Goal: Task Accomplishment & Management: Manage account settings

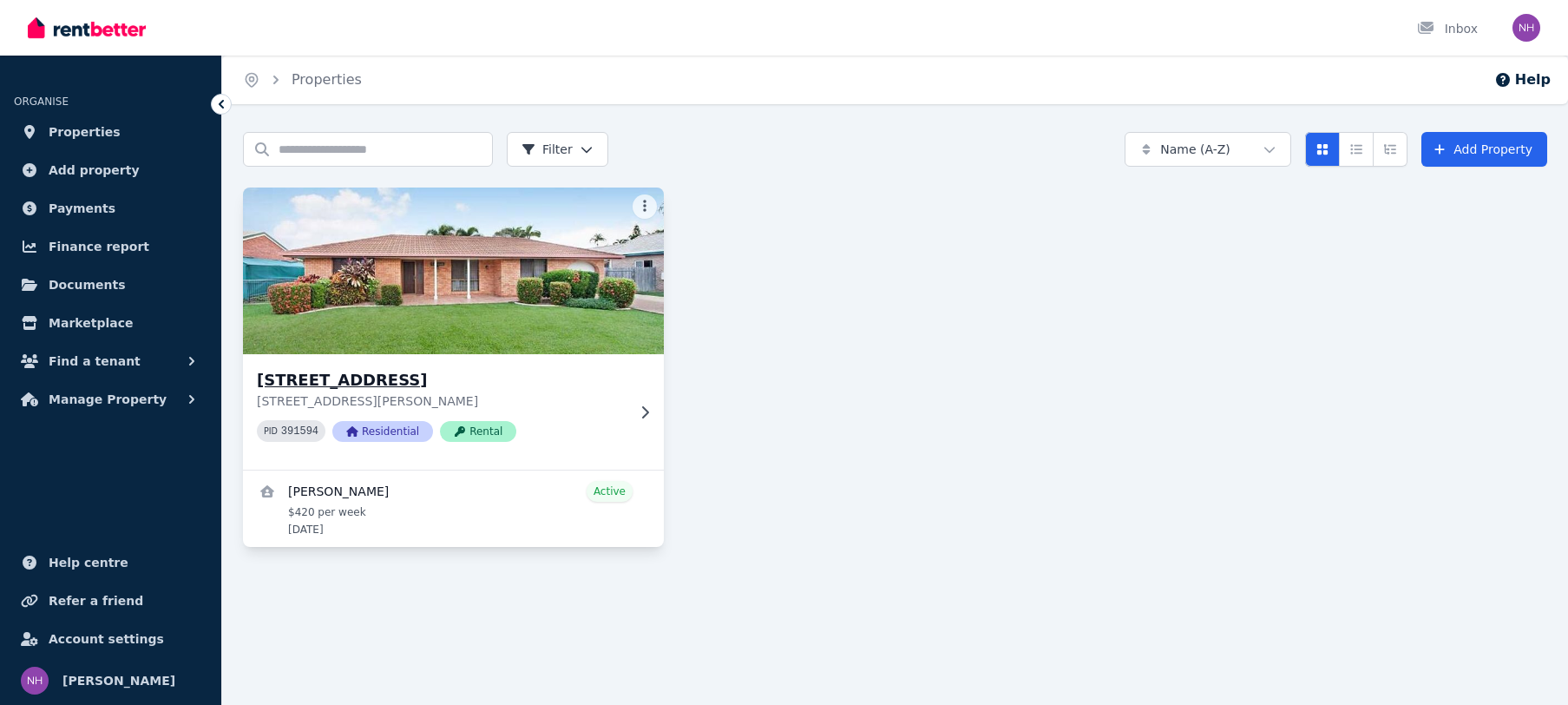
click at [608, 400] on p "[STREET_ADDRESS][PERSON_NAME]" at bounding box center [441, 400] width 369 height 17
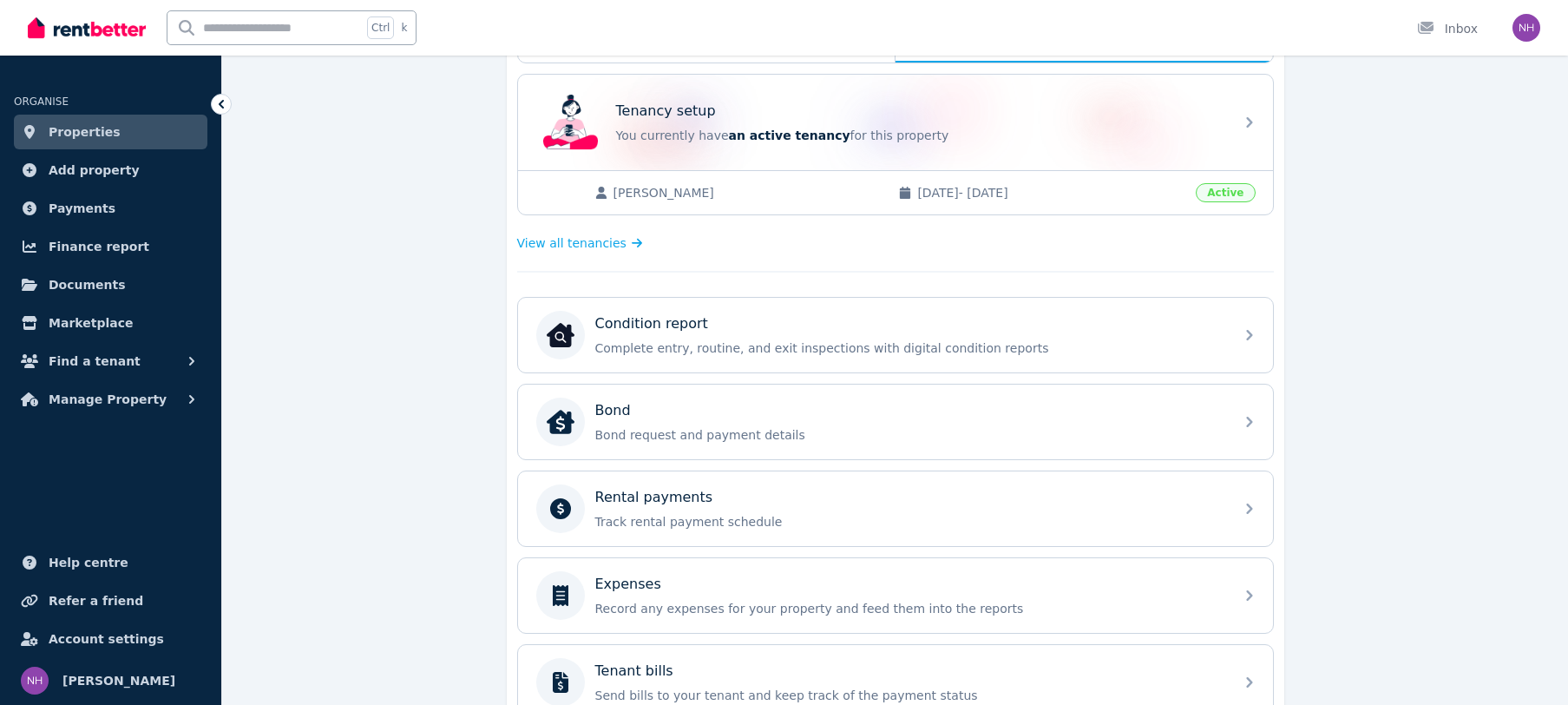
scroll to position [427, 0]
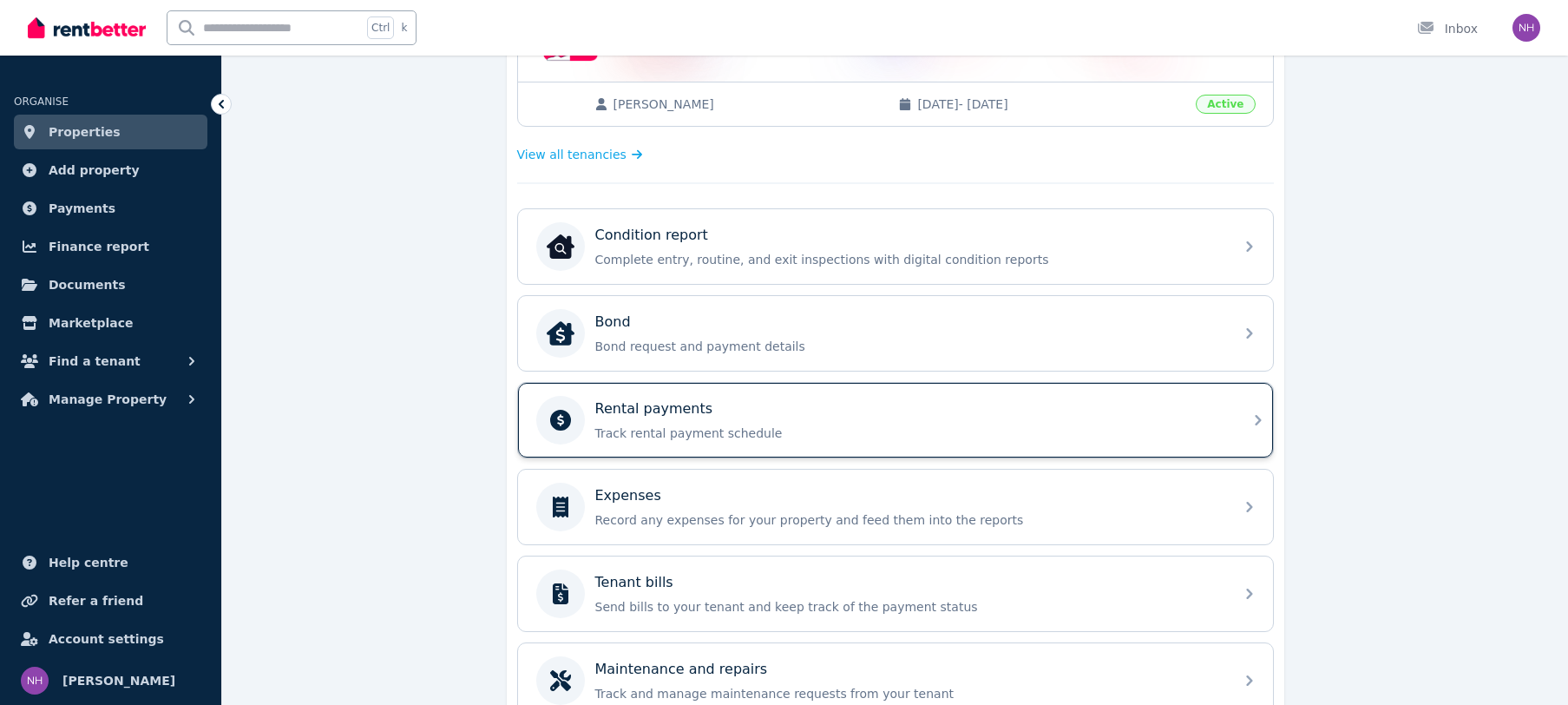
click at [741, 428] on p "Track rental payment schedule" at bounding box center [909, 433] width 628 height 17
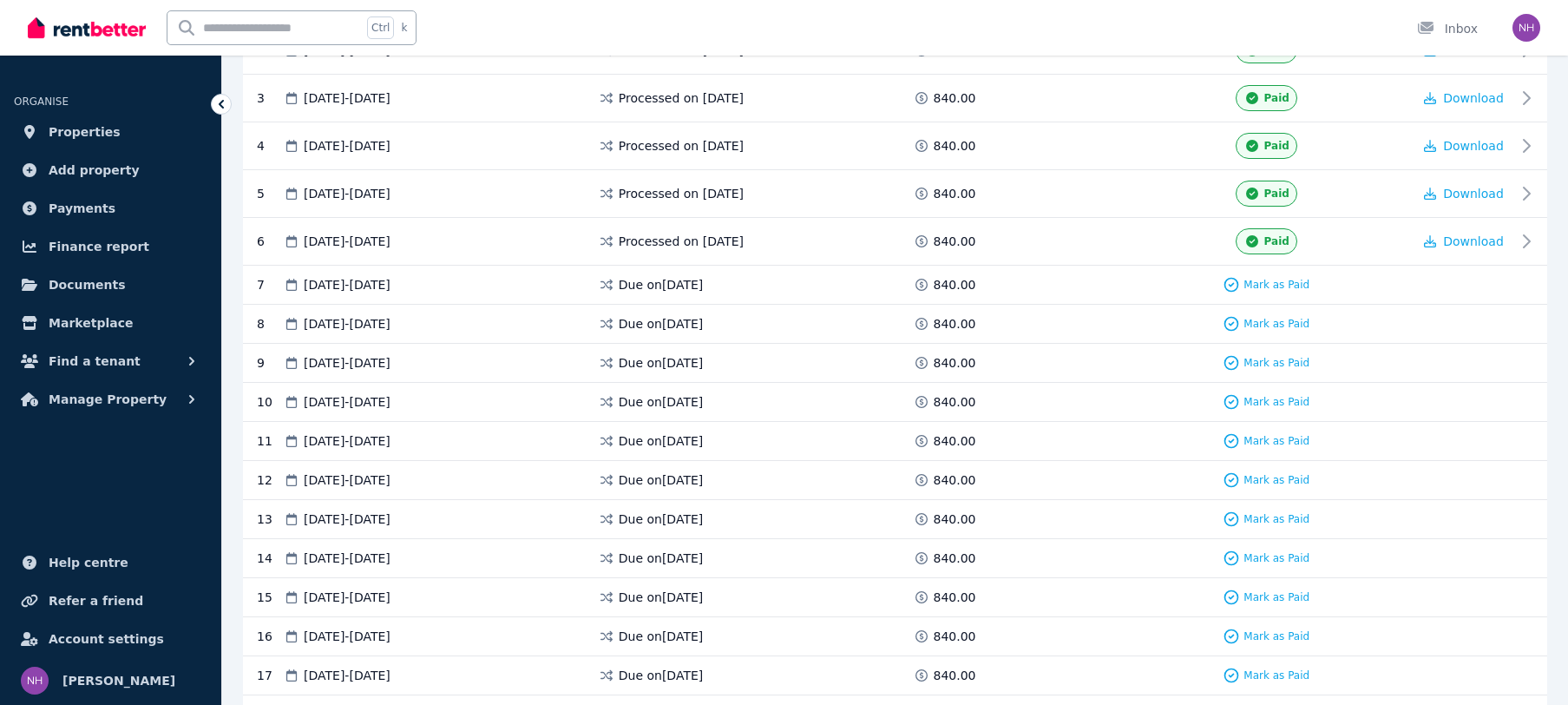
scroll to position [94, 0]
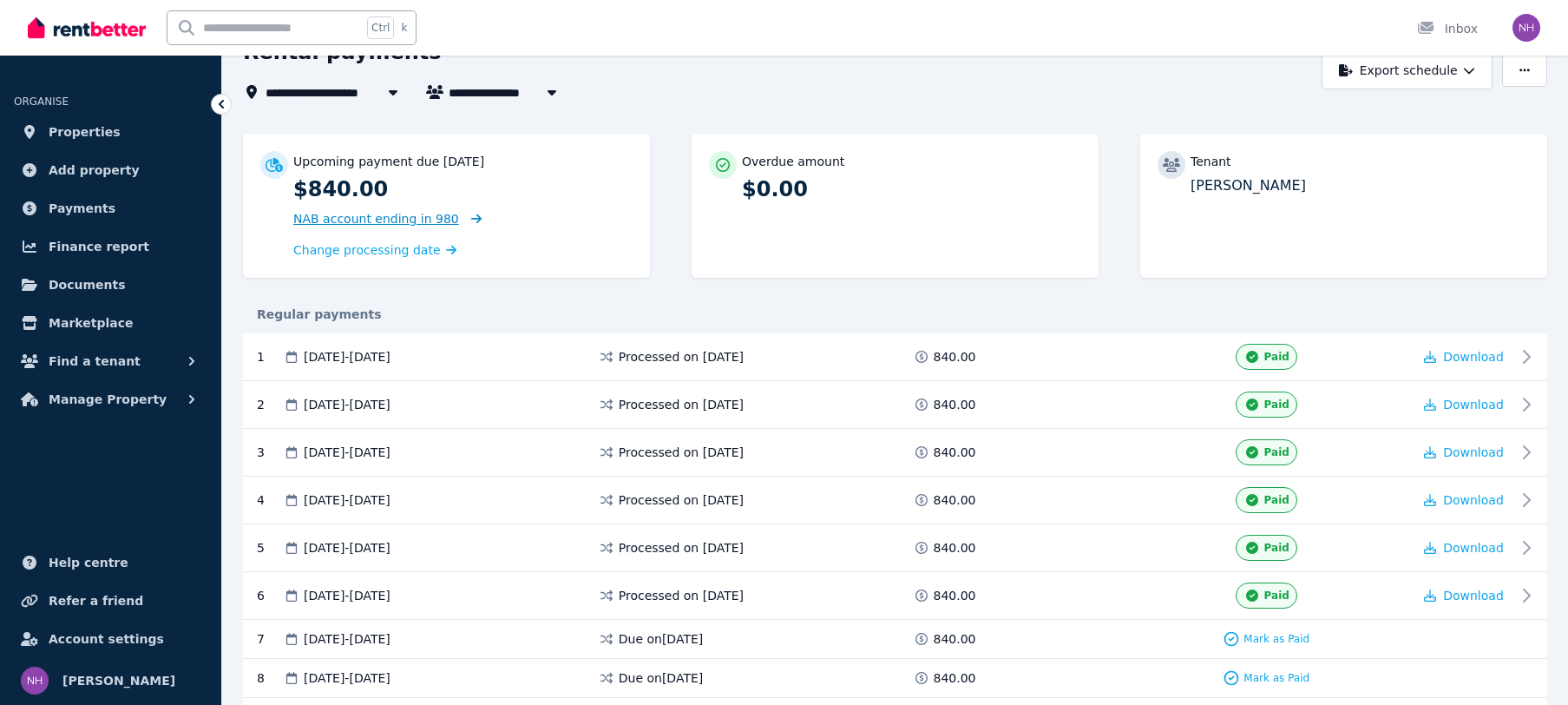
click at [426, 217] on span "NAB account ending in 980" at bounding box center [376, 218] width 165 height 14
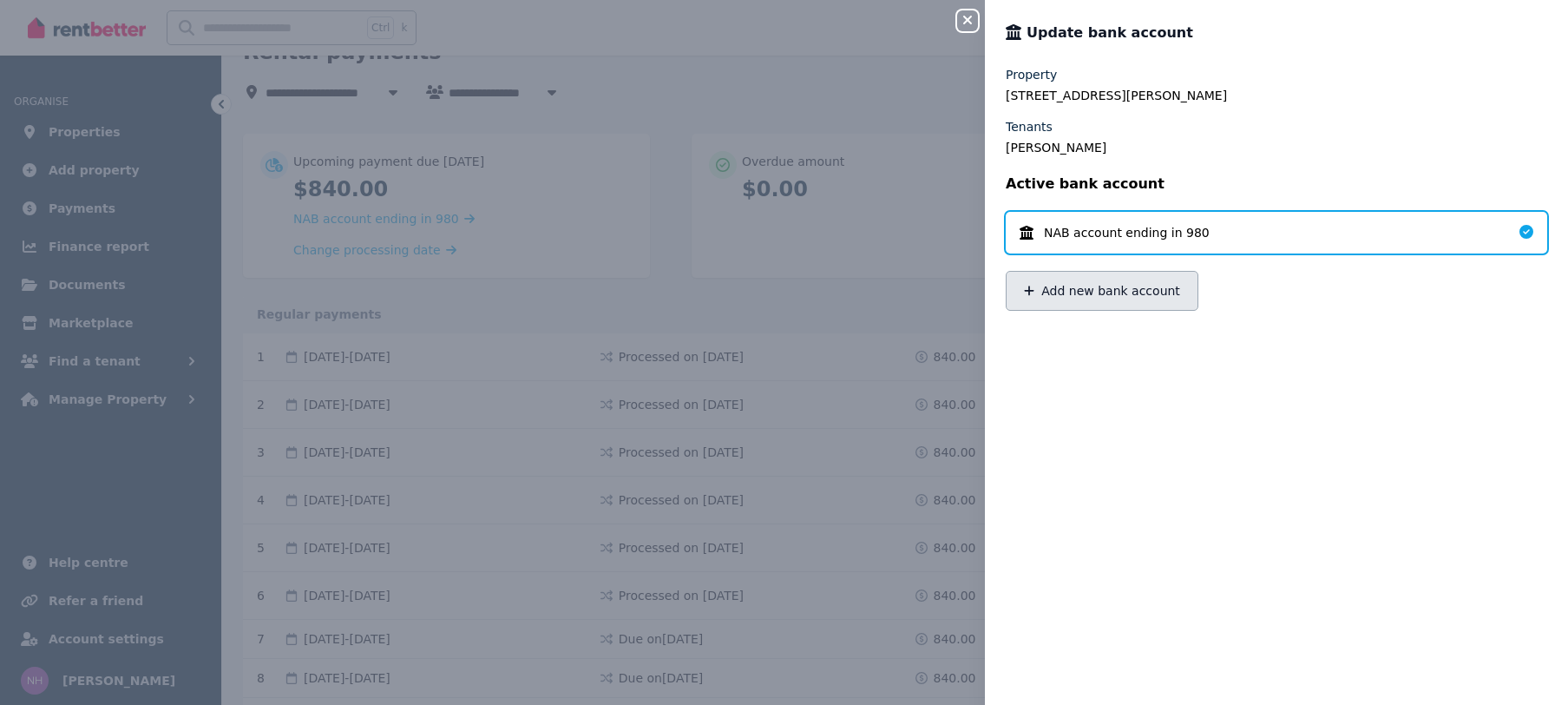
click at [1099, 302] on button "Add new bank account" at bounding box center [1102, 291] width 192 height 40
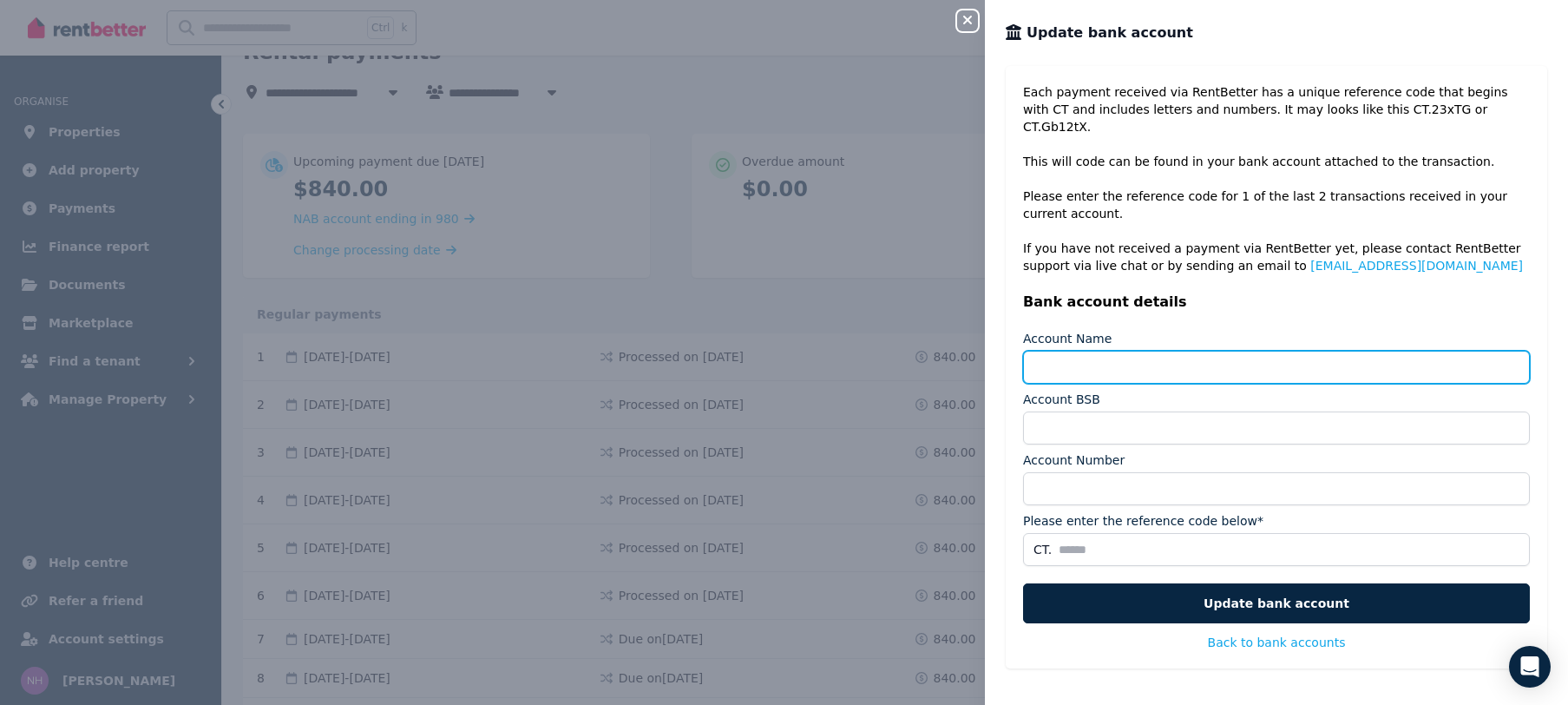
click at [1119, 352] on input "Account Name" at bounding box center [1276, 367] width 507 height 33
type input "**********"
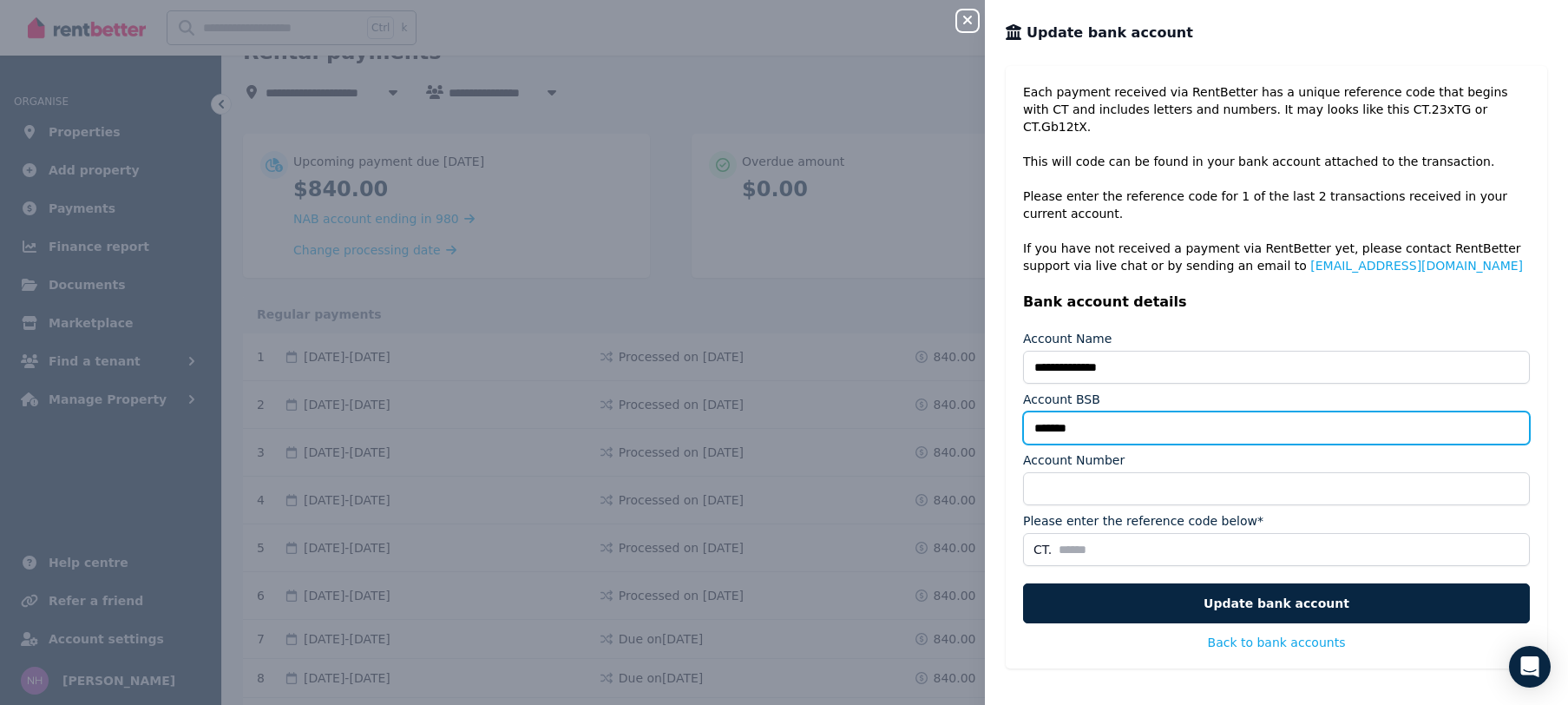
type input "*******"
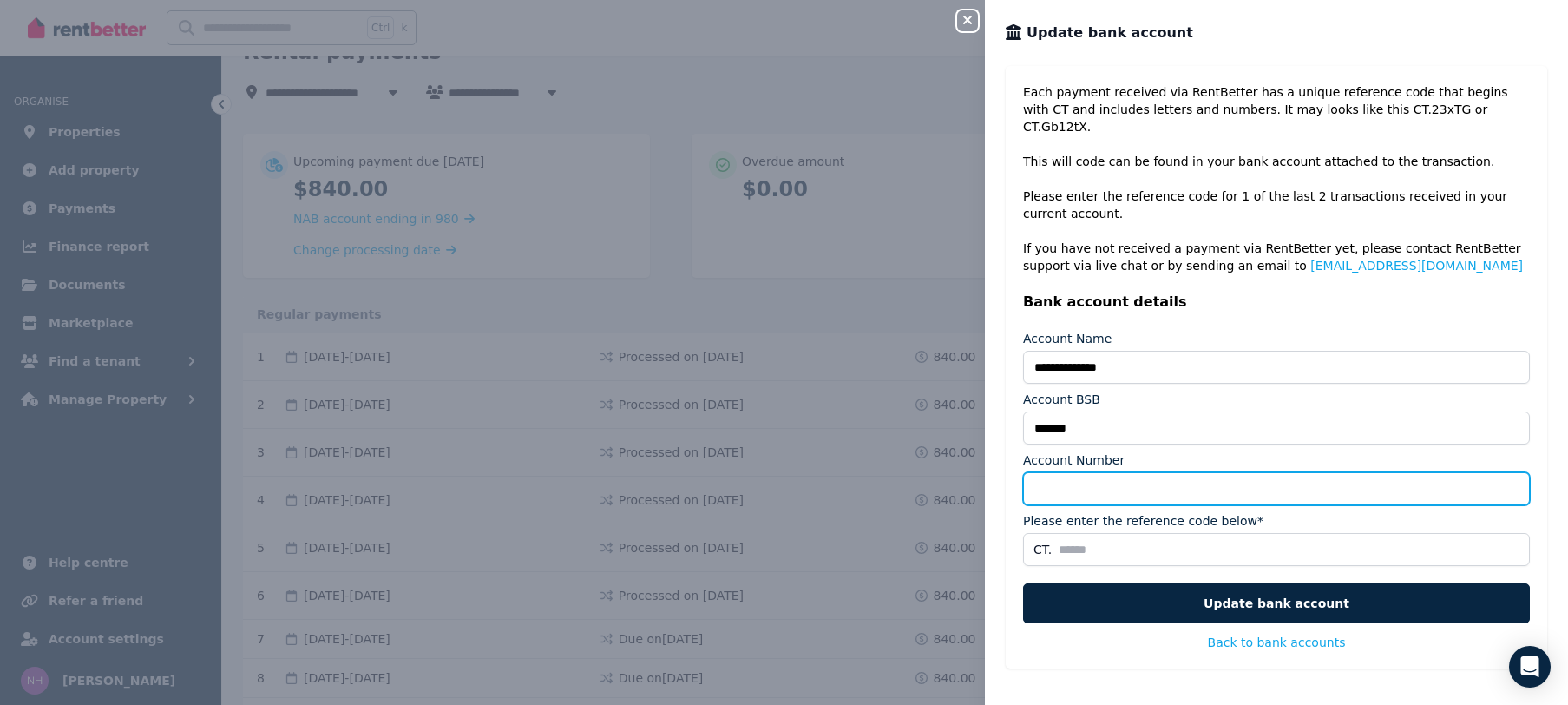
click at [1102, 472] on input "Account Number" at bounding box center [1276, 488] width 507 height 33
type input "*********"
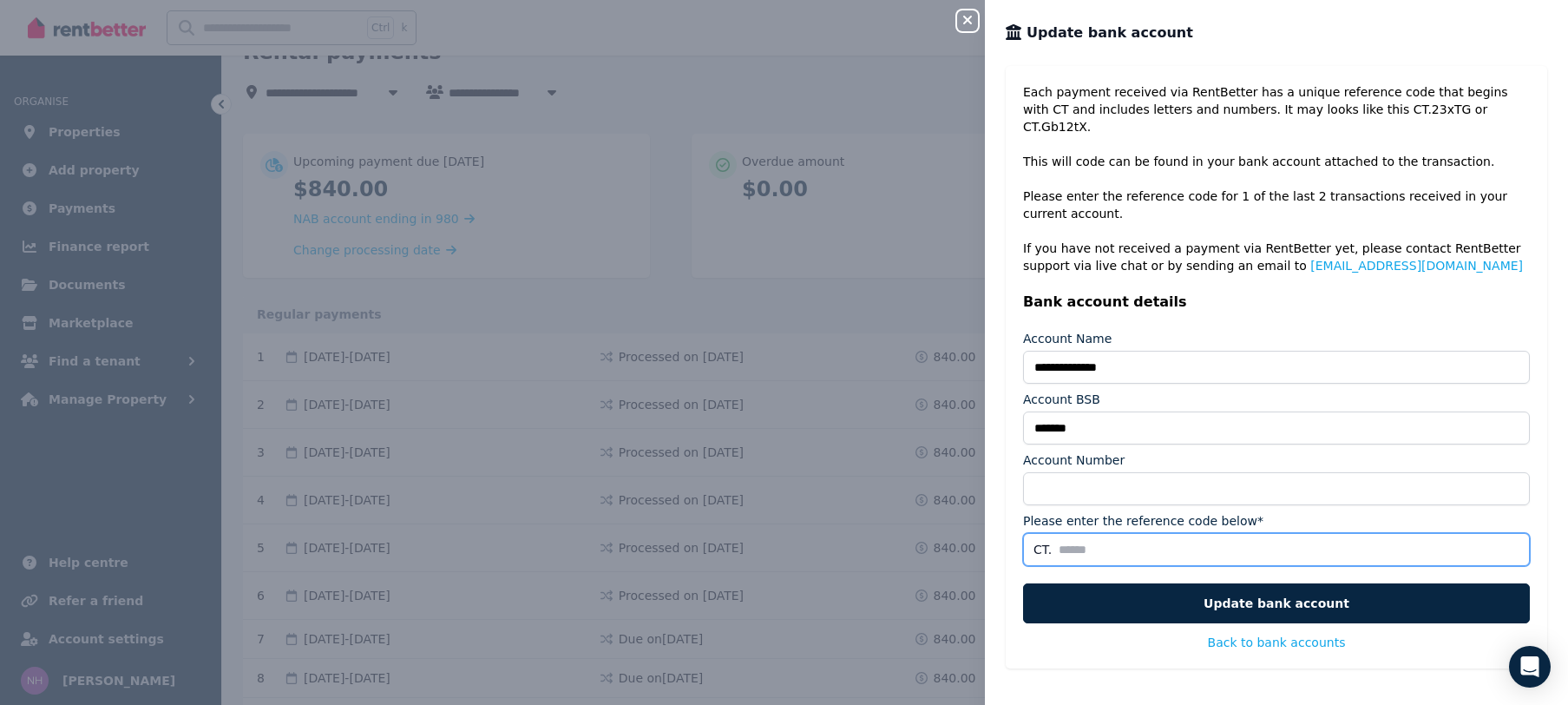
click at [1096, 540] on input "Please enter the reference code below*" at bounding box center [1276, 550] width 507 height 33
type input "*"
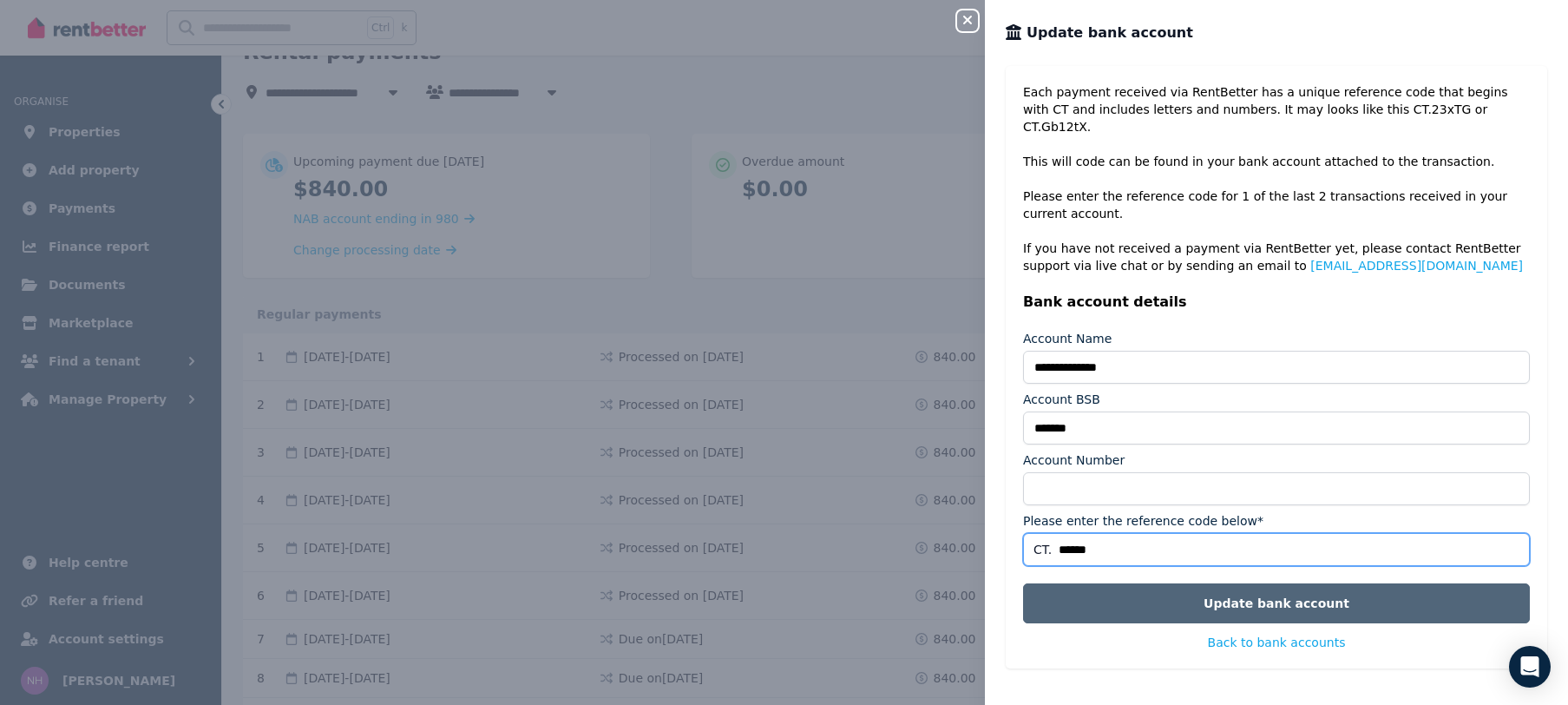
type input "******"
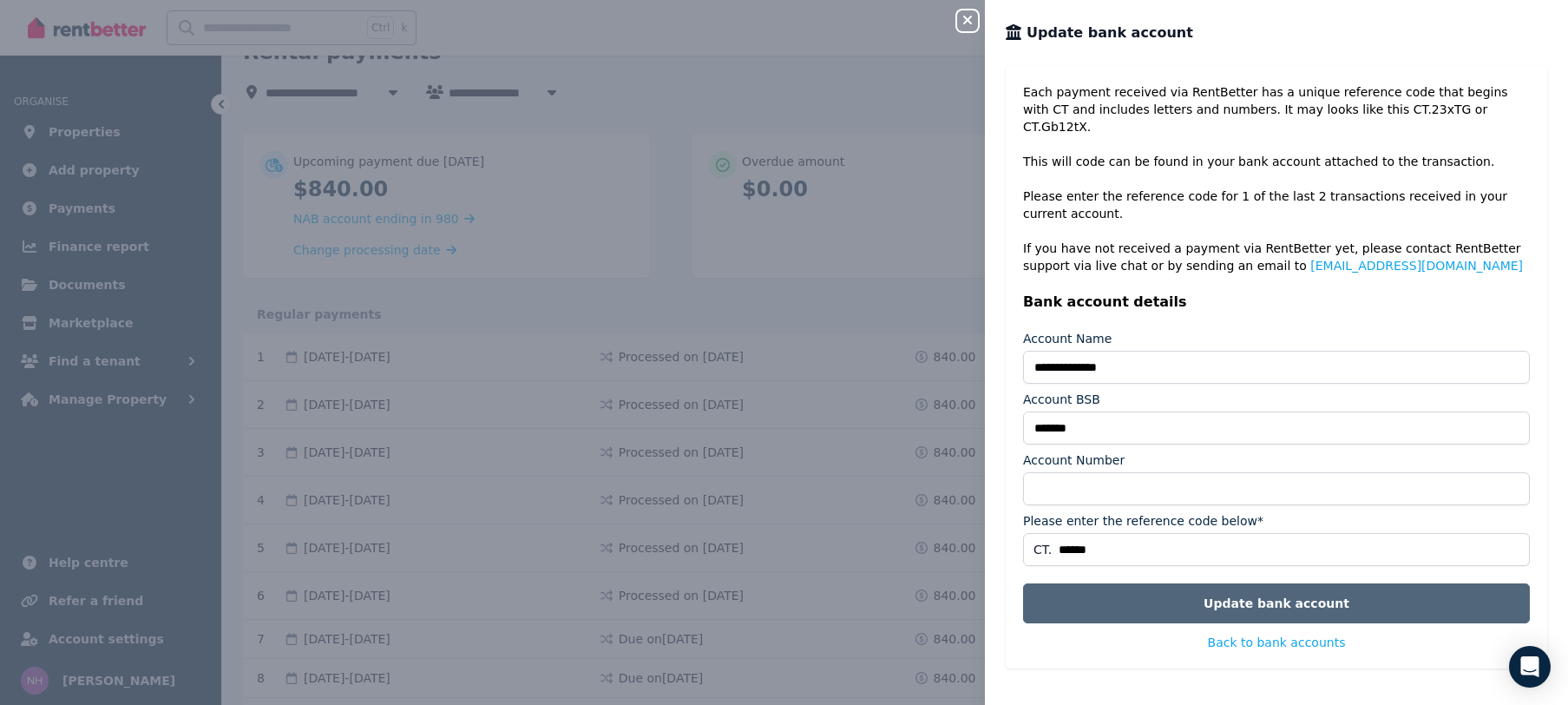
click at [1127, 597] on button "Update bank account" at bounding box center [1276, 603] width 507 height 40
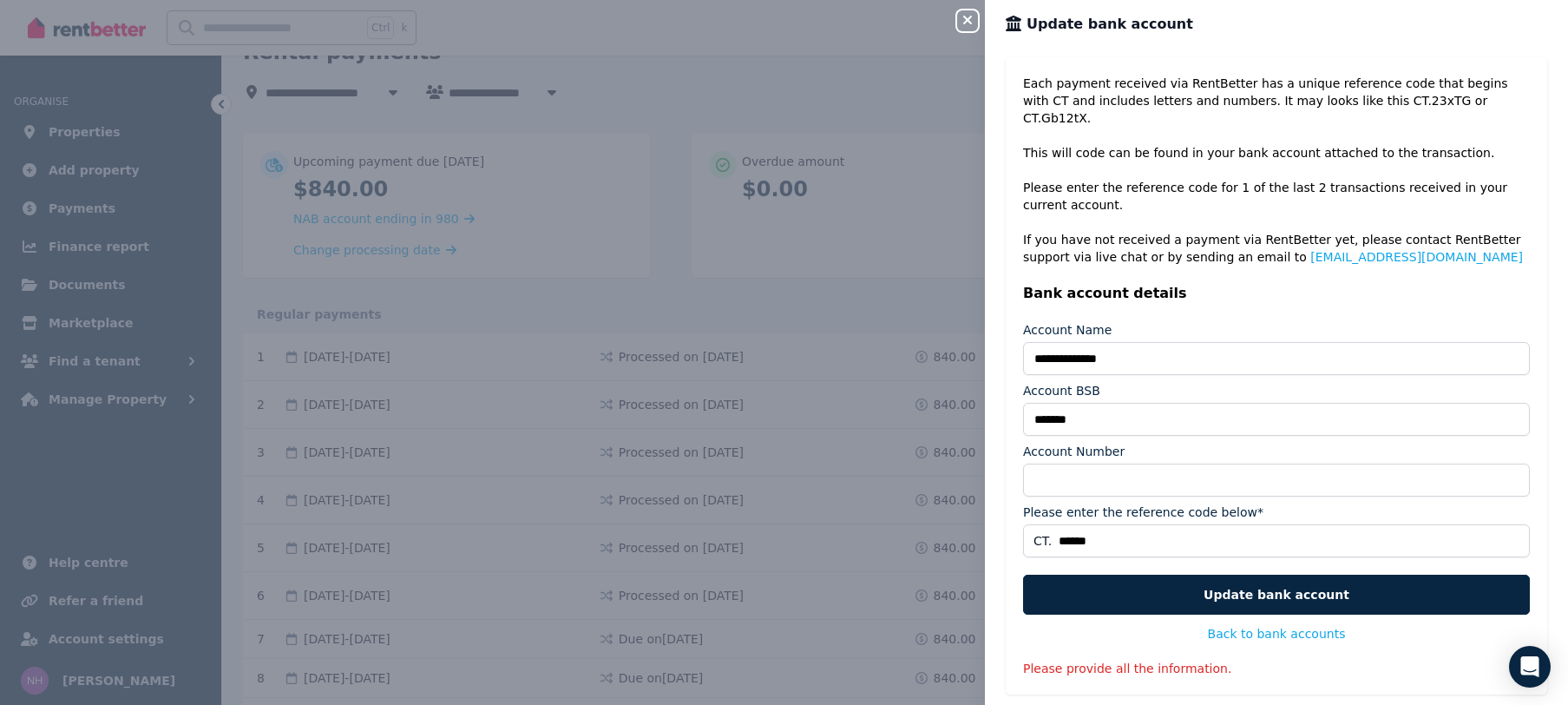
scroll to position [19, 0]
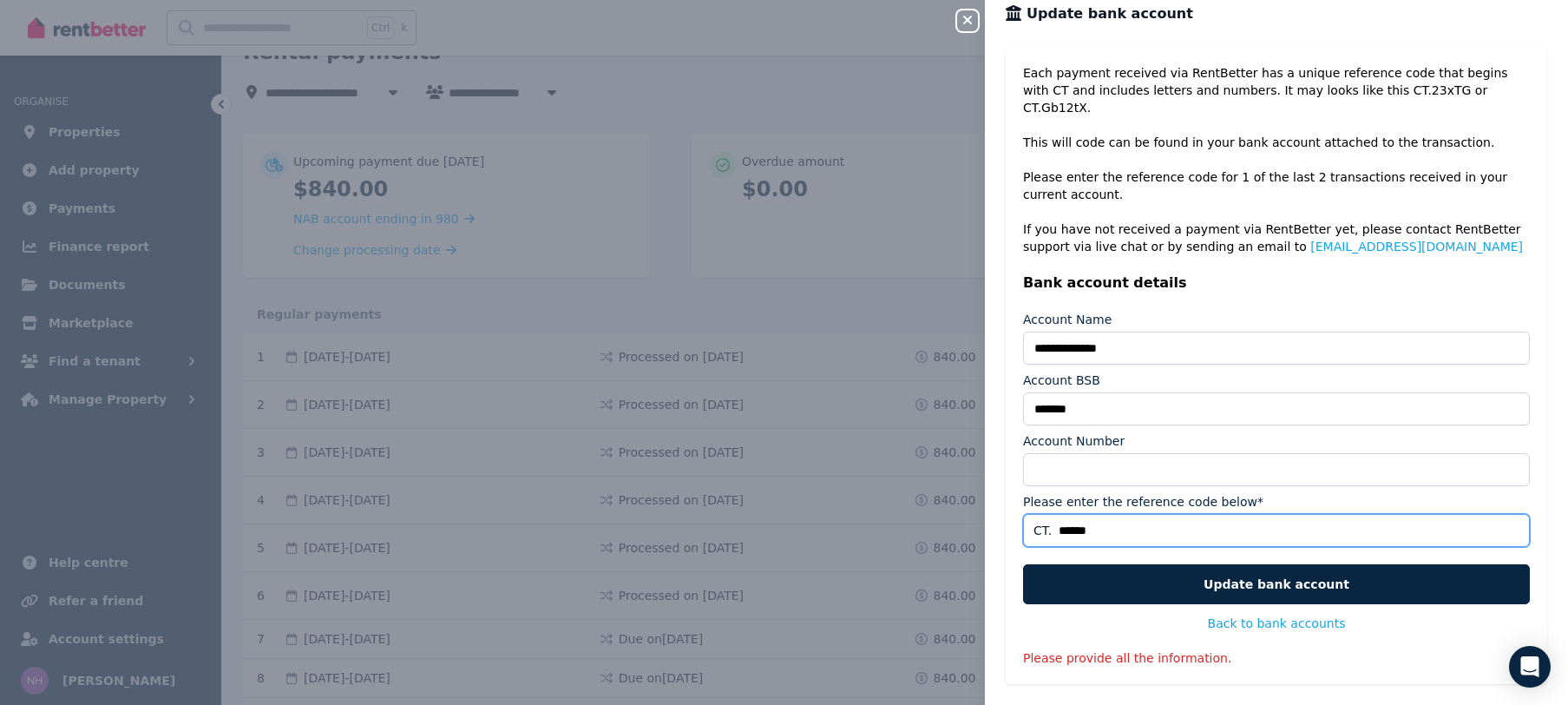
drag, startPoint x: 1131, startPoint y: 516, endPoint x: 1000, endPoint y: 519, distance: 131.0
click at [1023, 519] on input "******" at bounding box center [1276, 530] width 507 height 33
click at [1060, 519] on input "Please enter the reference code below*" at bounding box center [1276, 530] width 507 height 33
type input "*"
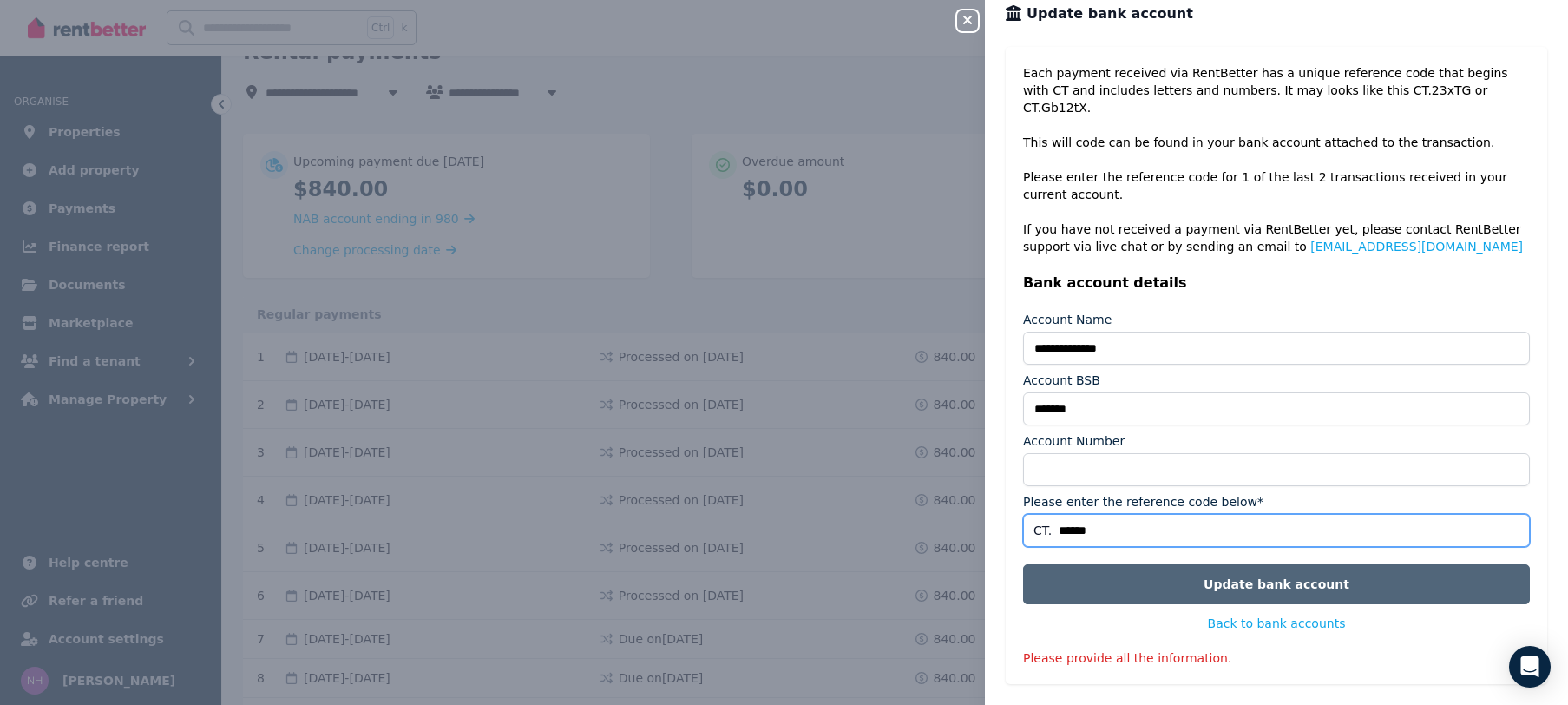
type input "******"
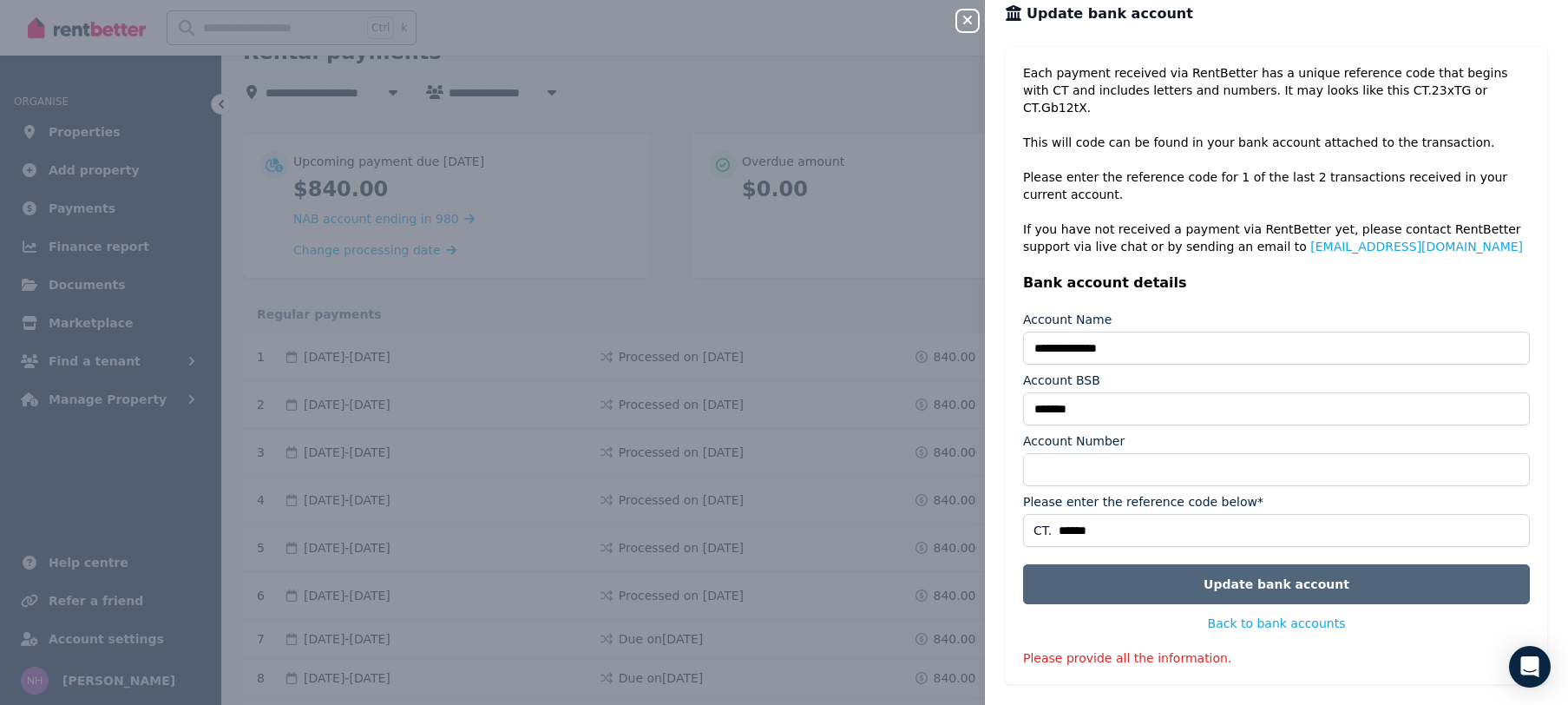
click at [1127, 567] on button "Update bank account" at bounding box center [1276, 584] width 507 height 40
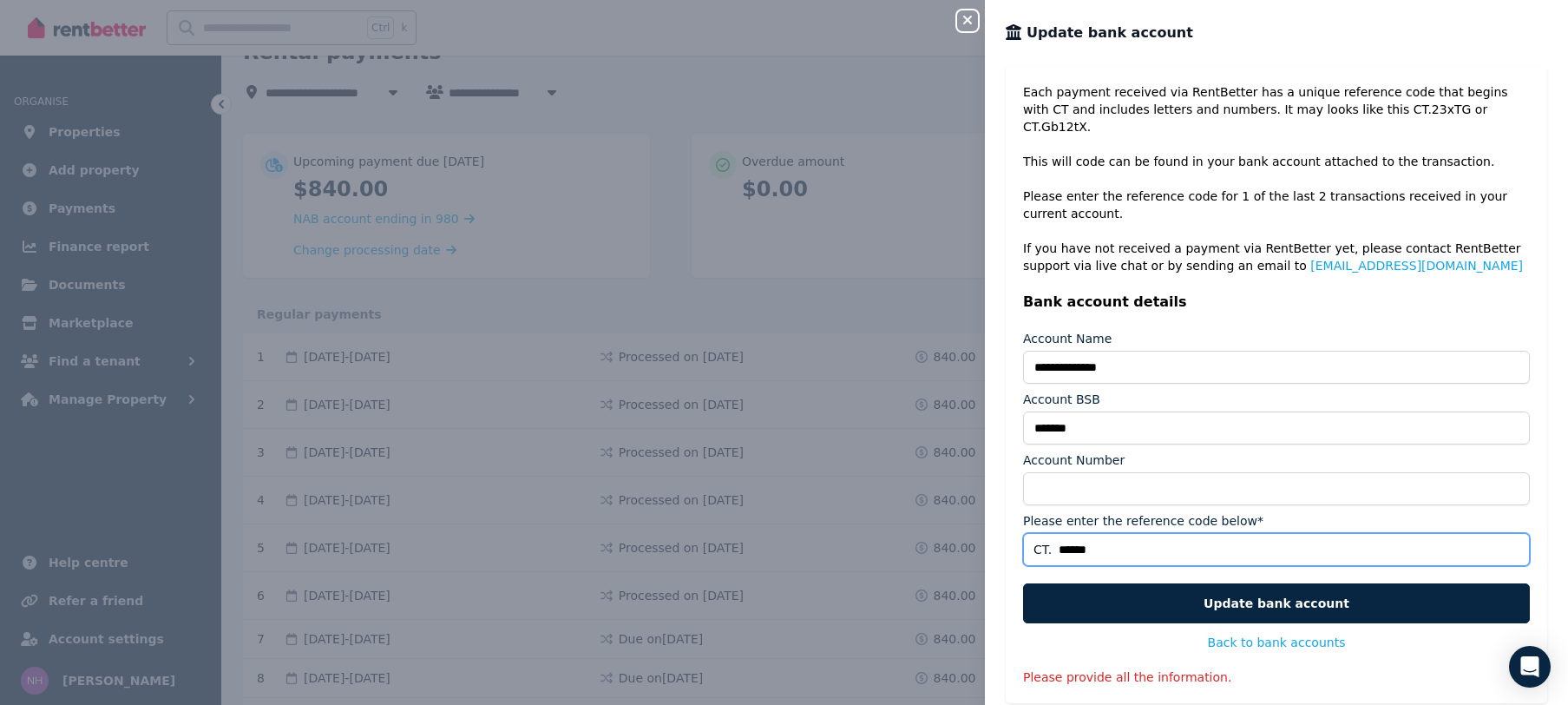
drag, startPoint x: 1121, startPoint y: 525, endPoint x: 1007, endPoint y: 527, distance: 114.0
click at [1023, 533] on input "******" at bounding box center [1276, 550] width 507 height 33
click at [1511, 472] on input "Account Number" at bounding box center [1276, 488] width 507 height 33
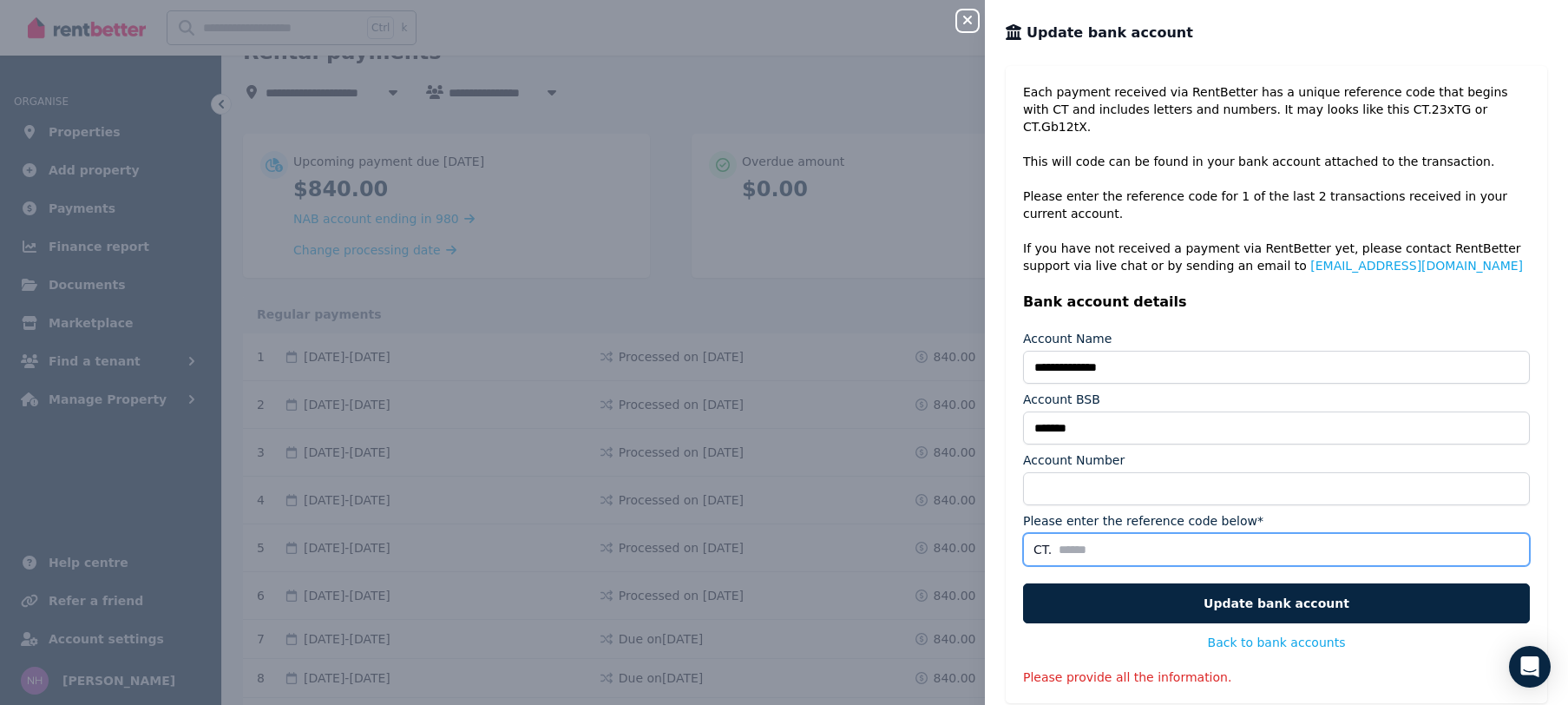
click at [1511, 472] on input "Account Number" at bounding box center [1276, 488] width 507 height 33
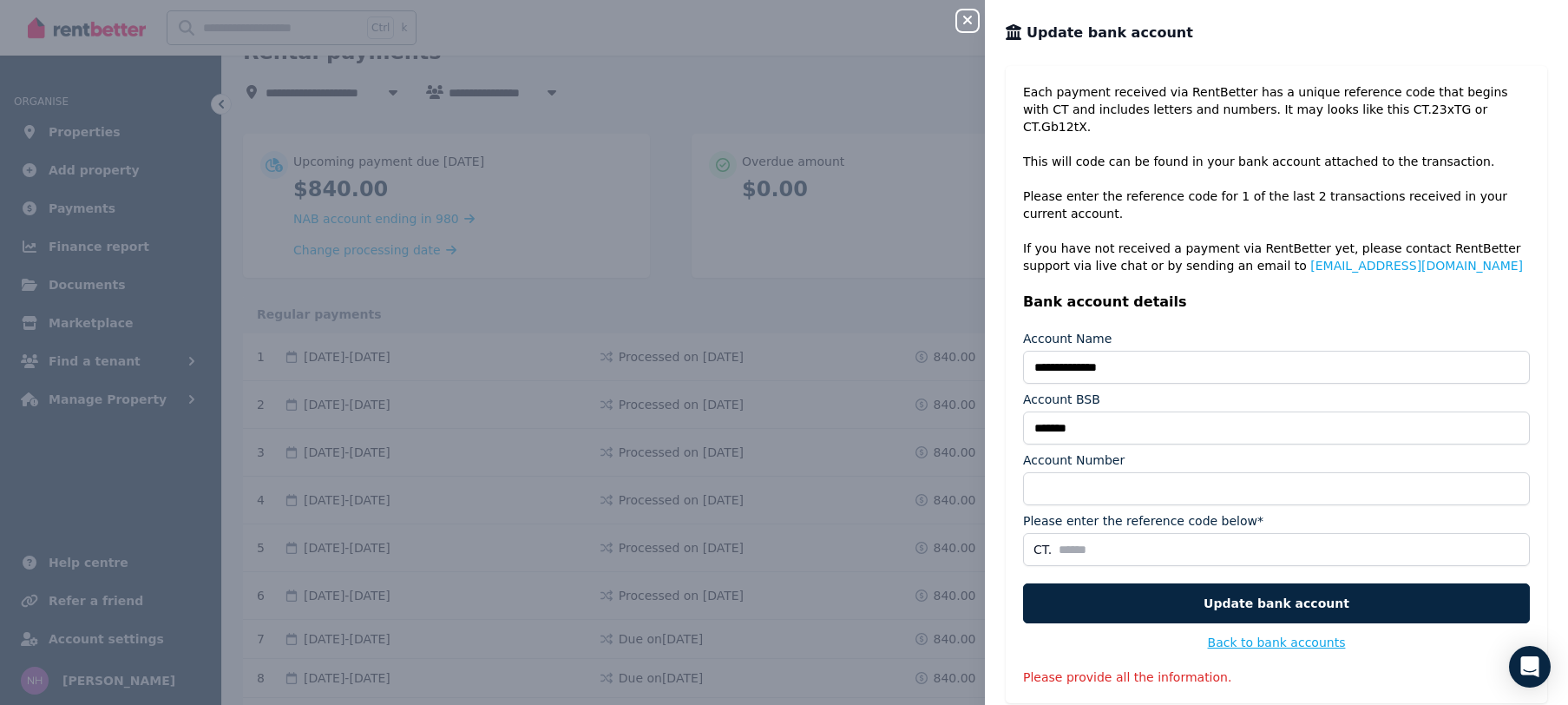
click at [1297, 634] on button "Back to bank accounts" at bounding box center [1277, 642] width 138 height 17
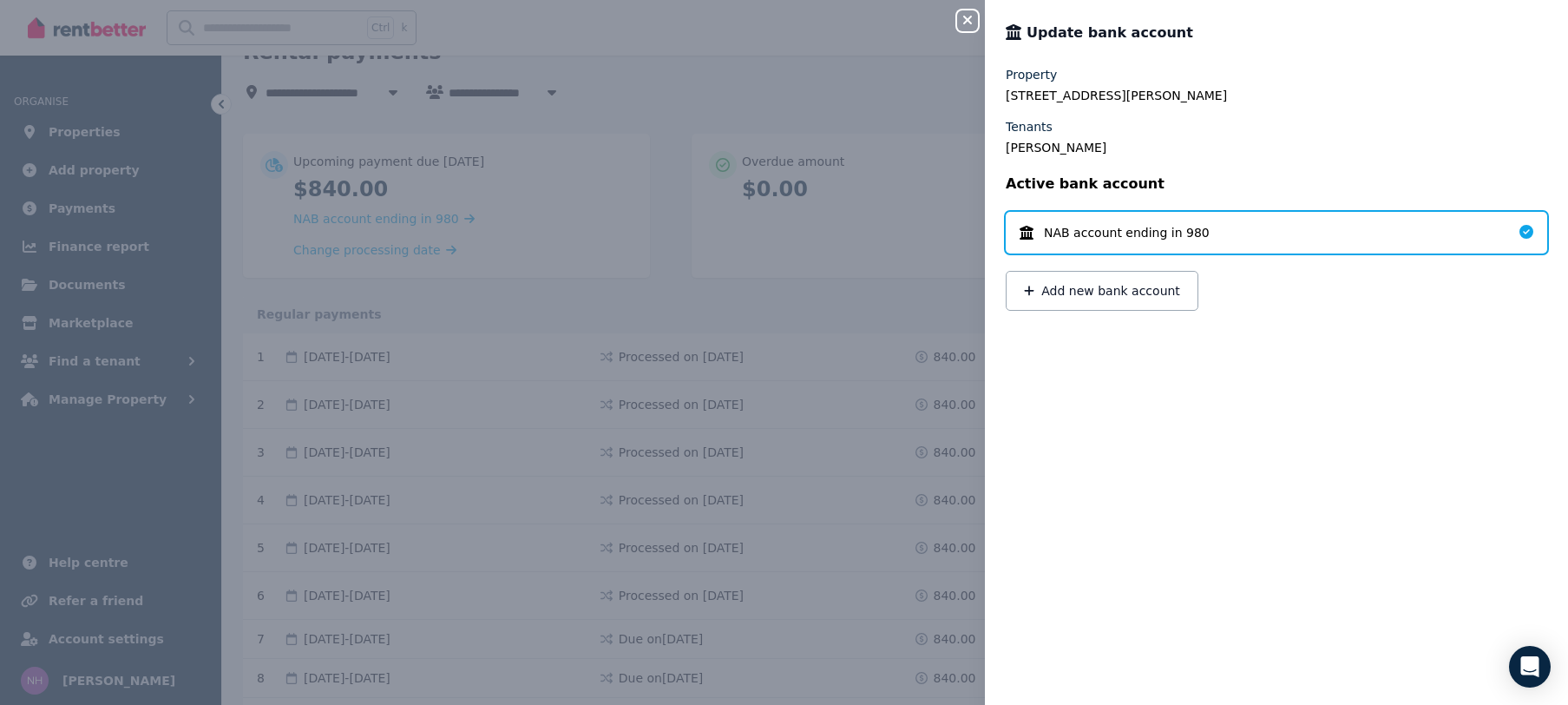
click at [1160, 230] on span "NAB account ending in 980" at bounding box center [1126, 232] width 165 height 17
click at [1096, 290] on button "Add new bank account" at bounding box center [1102, 291] width 192 height 40
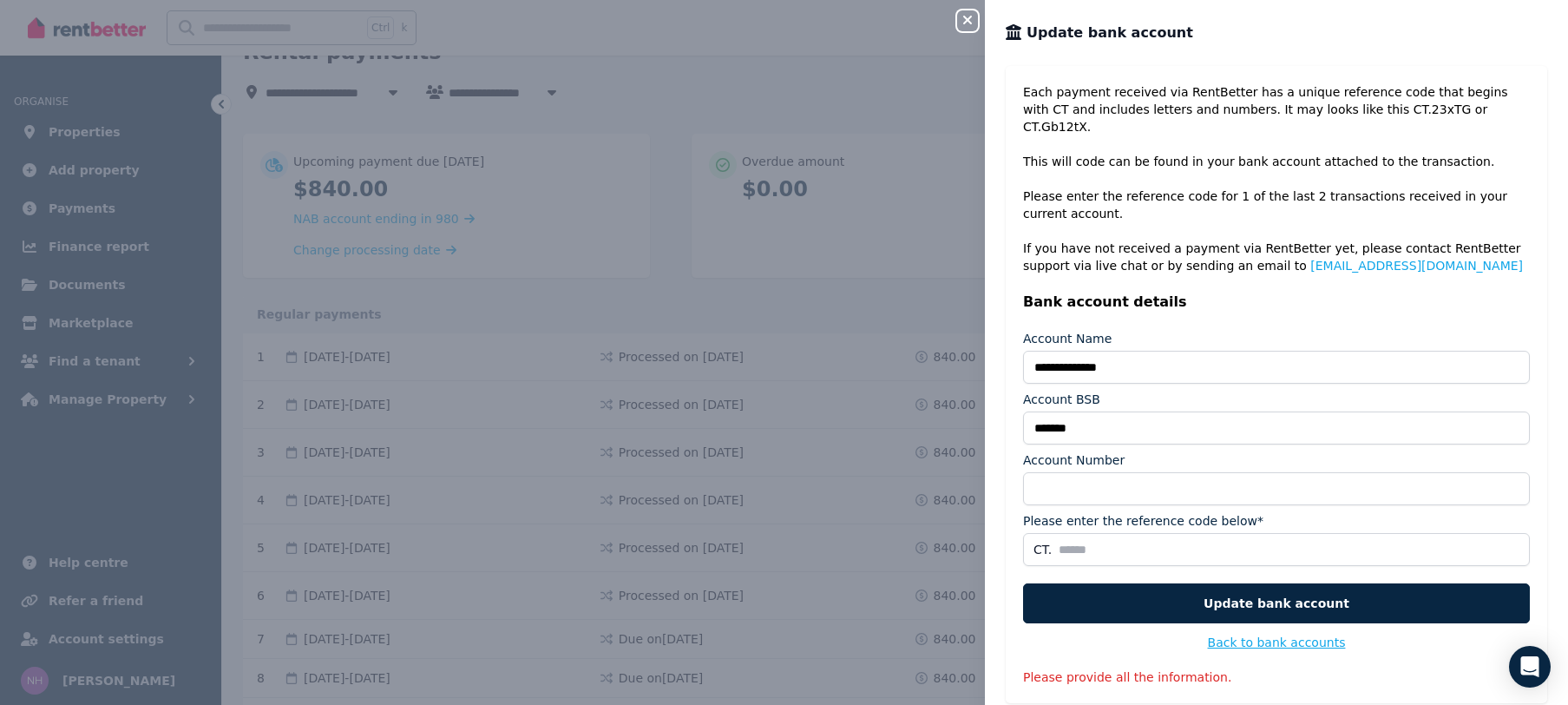
click at [1283, 634] on button "Back to bank accounts" at bounding box center [1277, 642] width 138 height 17
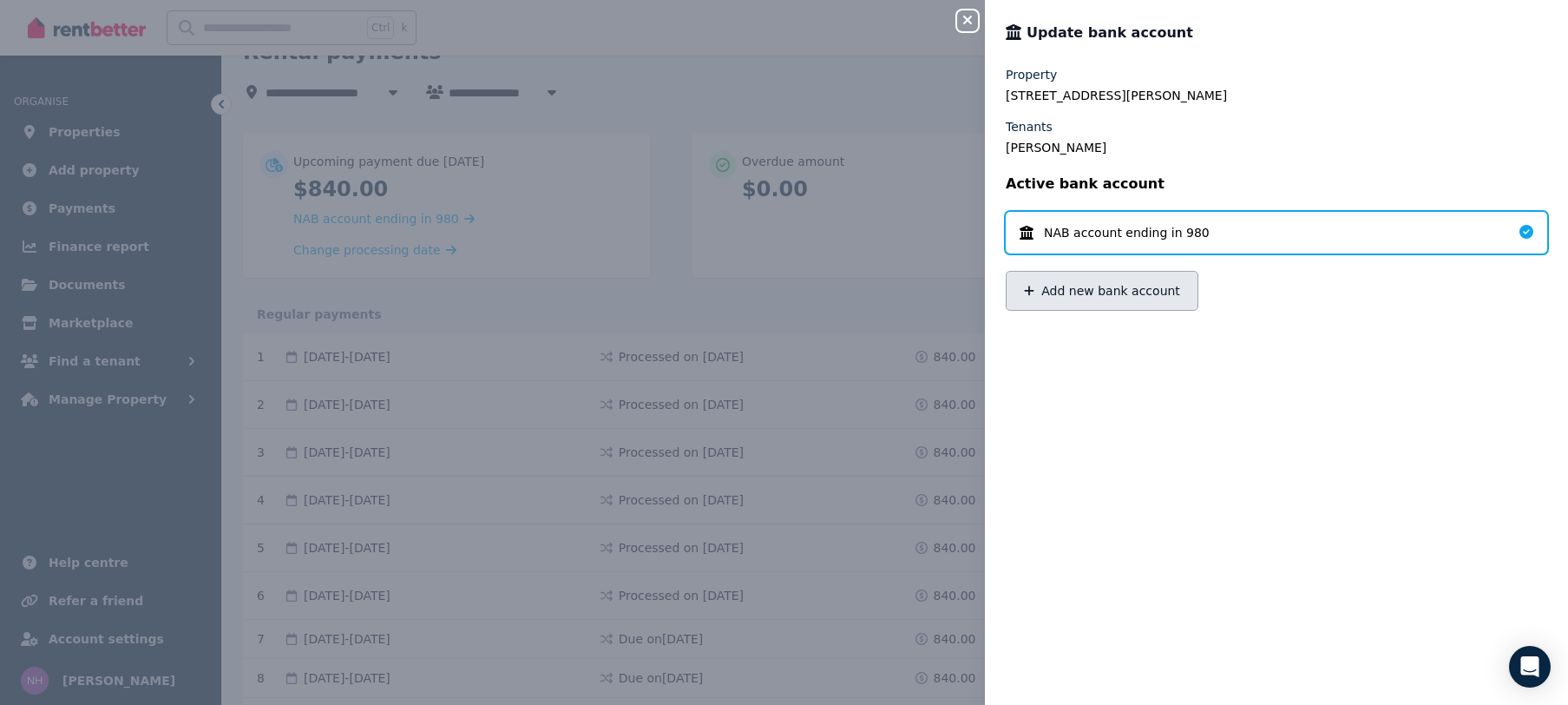
click at [1057, 298] on button "Add new bank account" at bounding box center [1102, 291] width 192 height 40
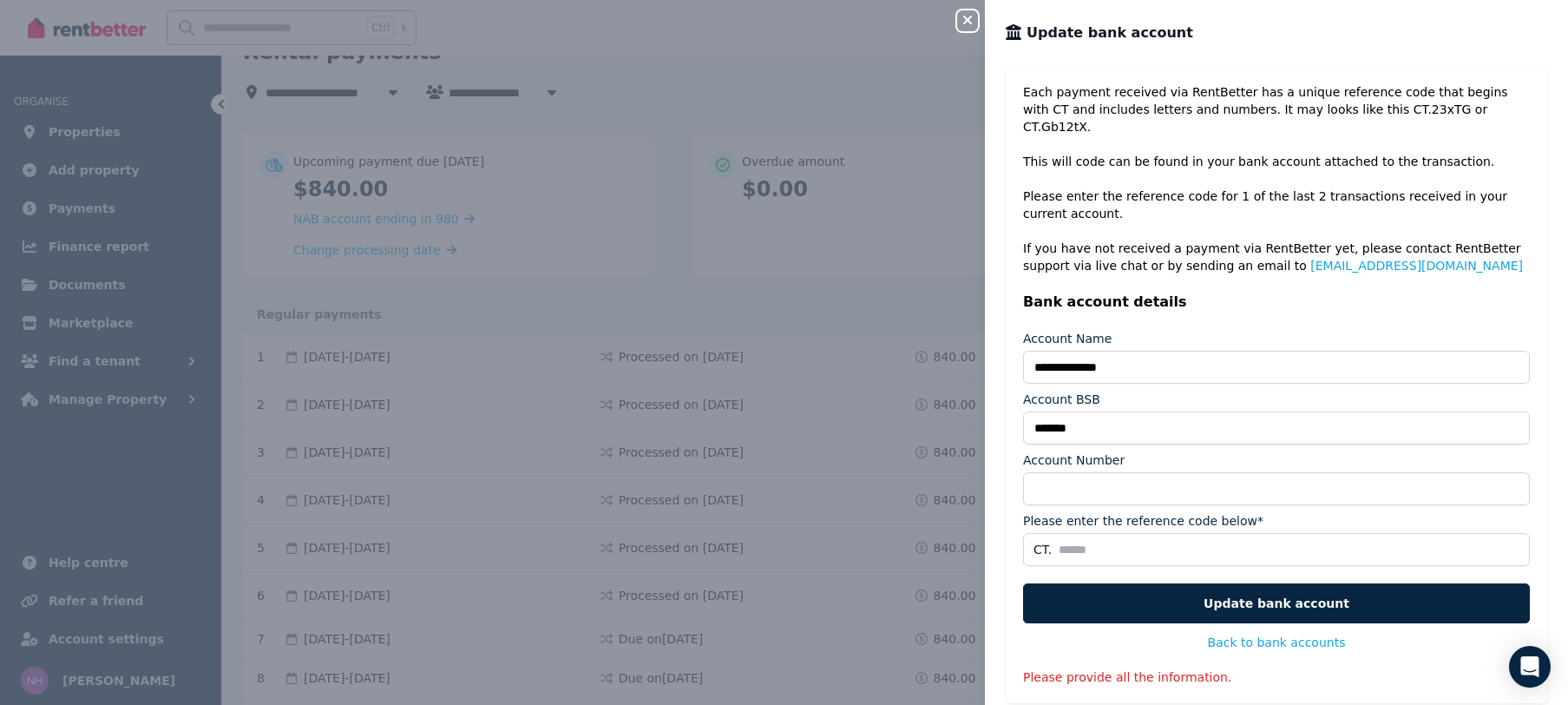
click at [1513, 473] on input "**" at bounding box center [1276, 488] width 507 height 33
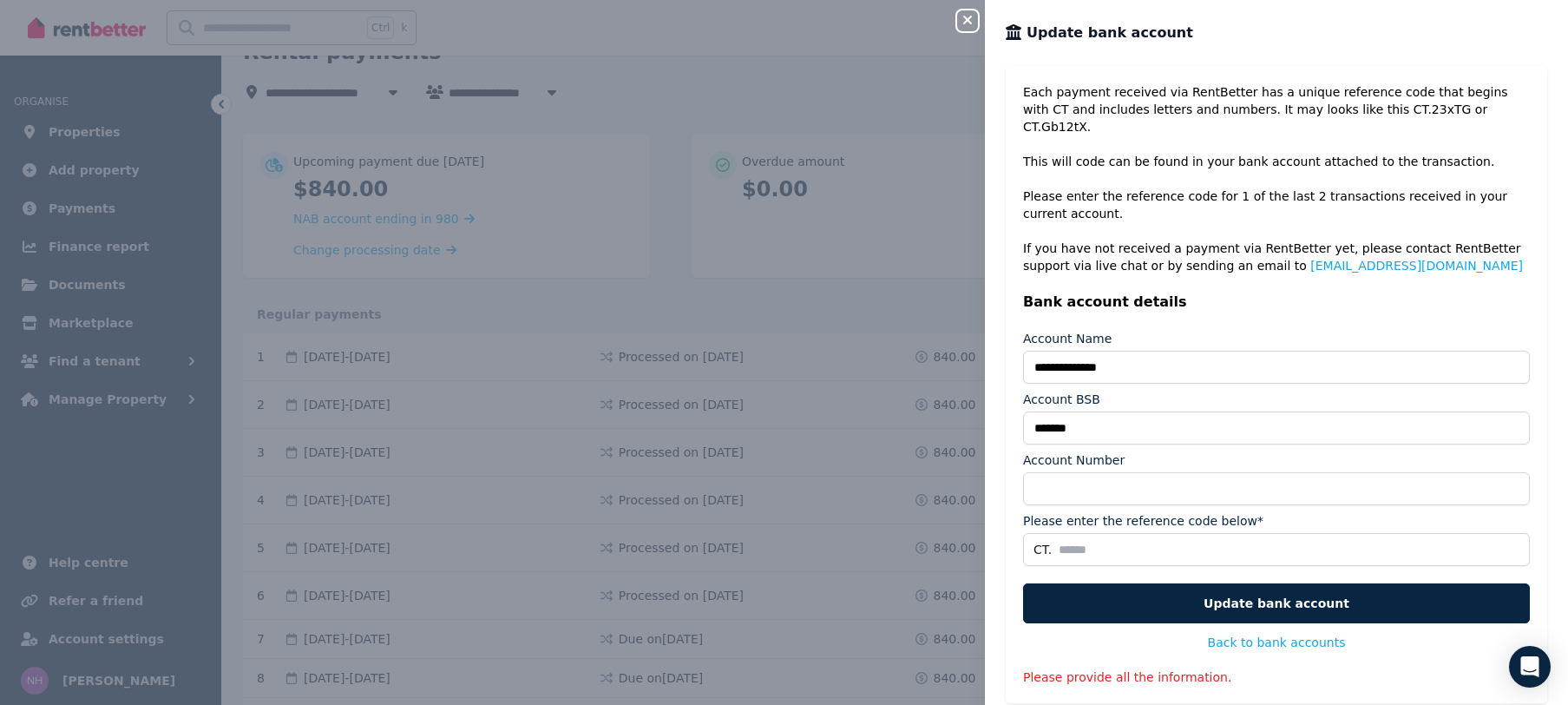
click at [1513, 473] on input "**" at bounding box center [1276, 488] width 507 height 33
click at [1513, 472] on input "**" at bounding box center [1276, 488] width 507 height 33
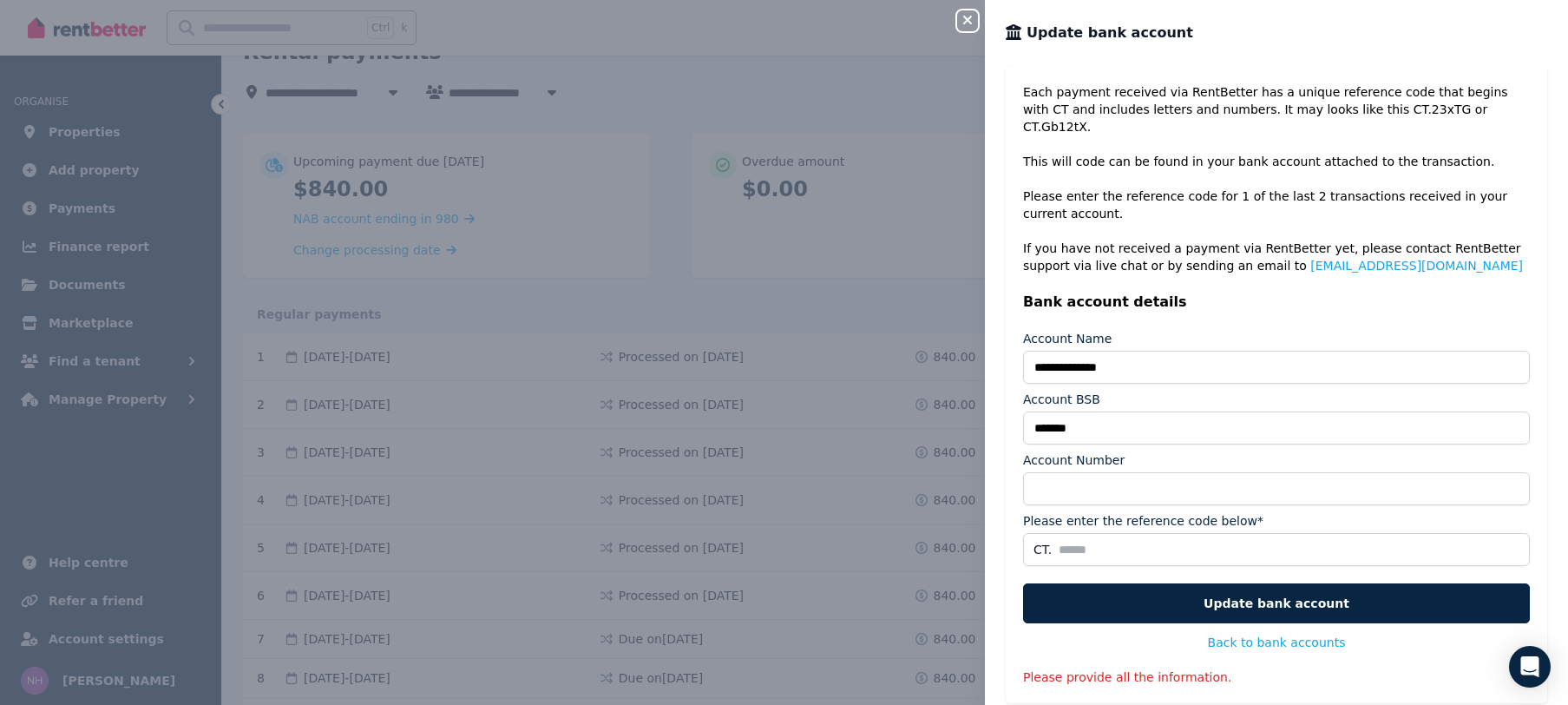
click at [1513, 472] on input "**" at bounding box center [1276, 488] width 507 height 33
click at [1513, 472] on input "*" at bounding box center [1276, 488] width 507 height 33
click at [1512, 476] on input "*" at bounding box center [1276, 488] width 507 height 33
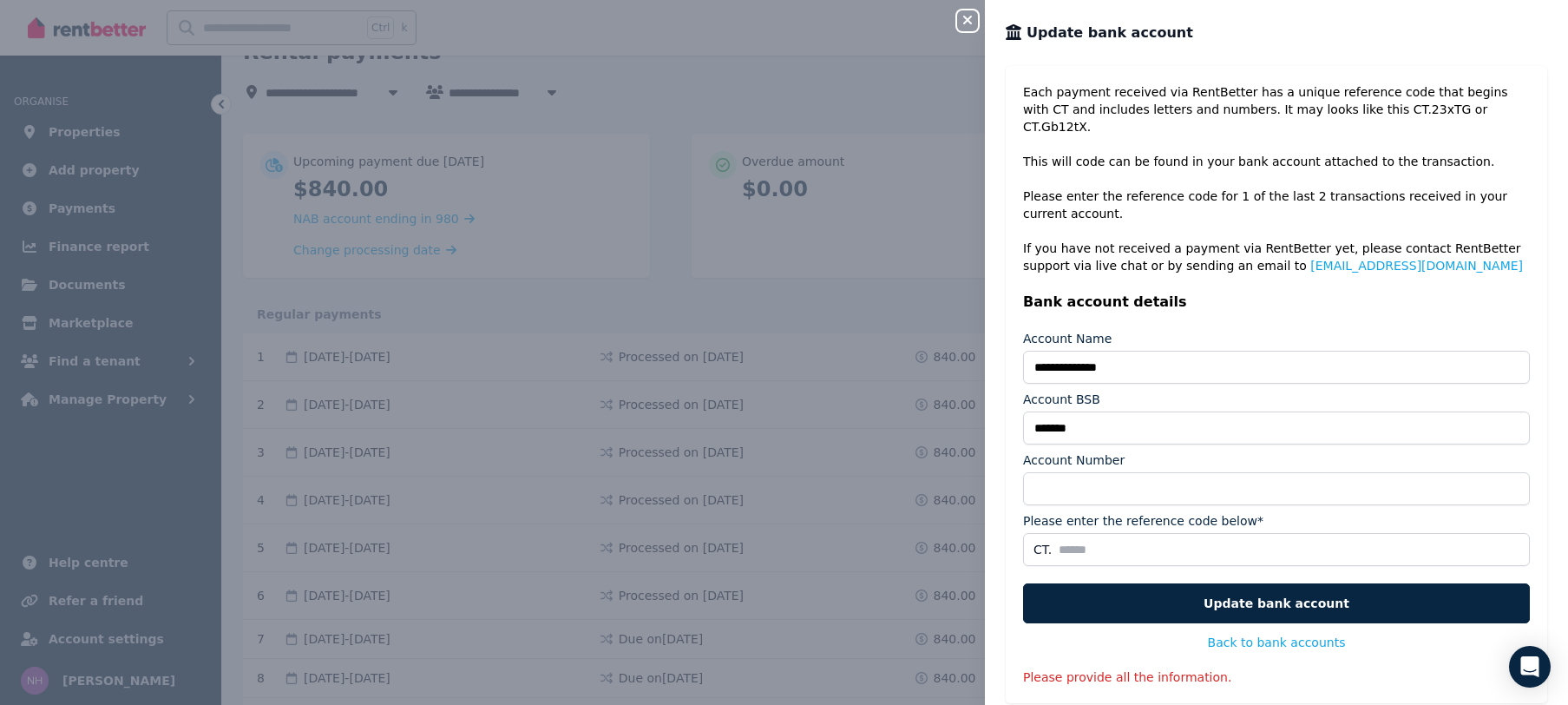
type input "*"
click at [1512, 474] on input "*" at bounding box center [1276, 488] width 507 height 33
click at [971, 22] on icon "button" at bounding box center [967, 19] width 21 height 14
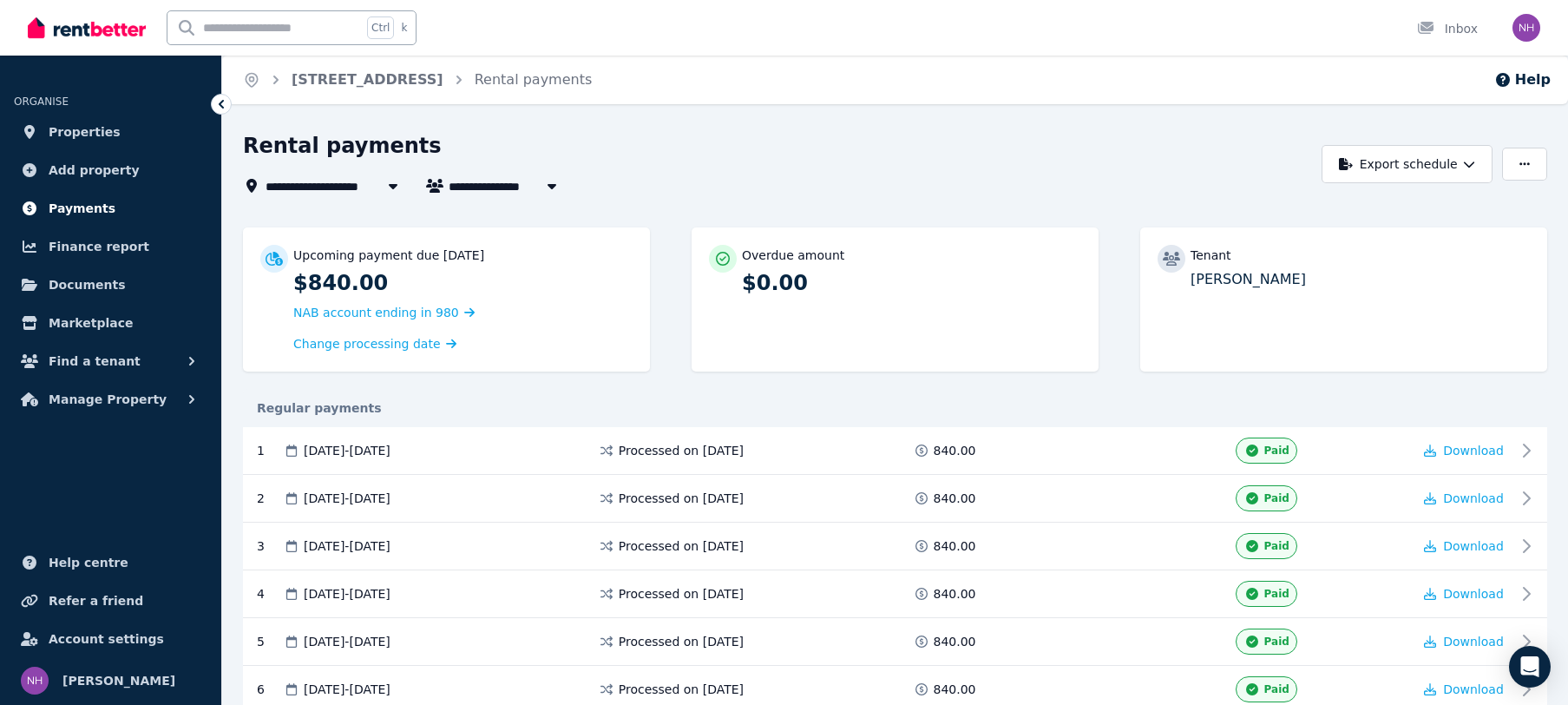
click at [76, 212] on span "Payments" at bounding box center [82, 208] width 67 height 21
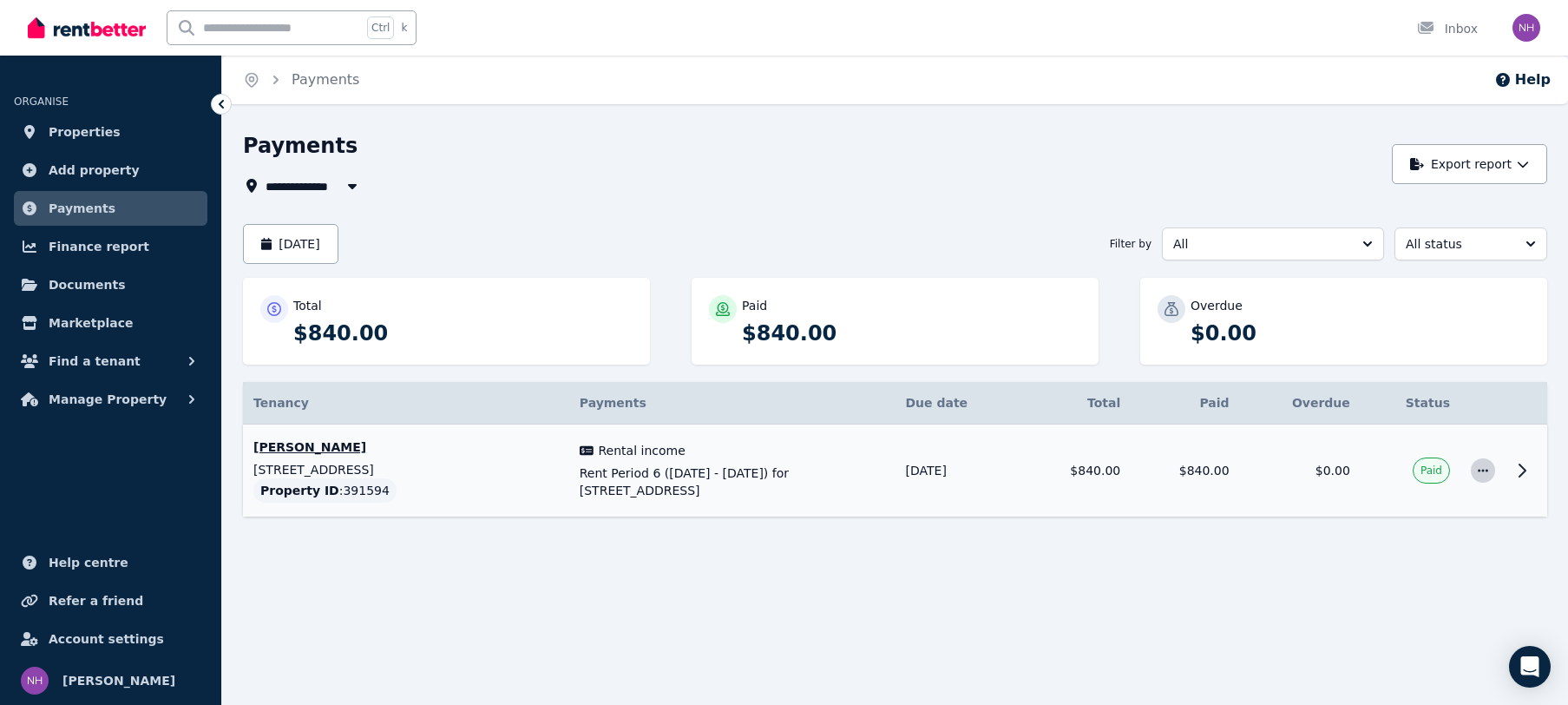
click at [1492, 476] on span "button" at bounding box center [1483, 470] width 24 height 24
click at [1518, 469] on icon at bounding box center [1522, 470] width 21 height 21
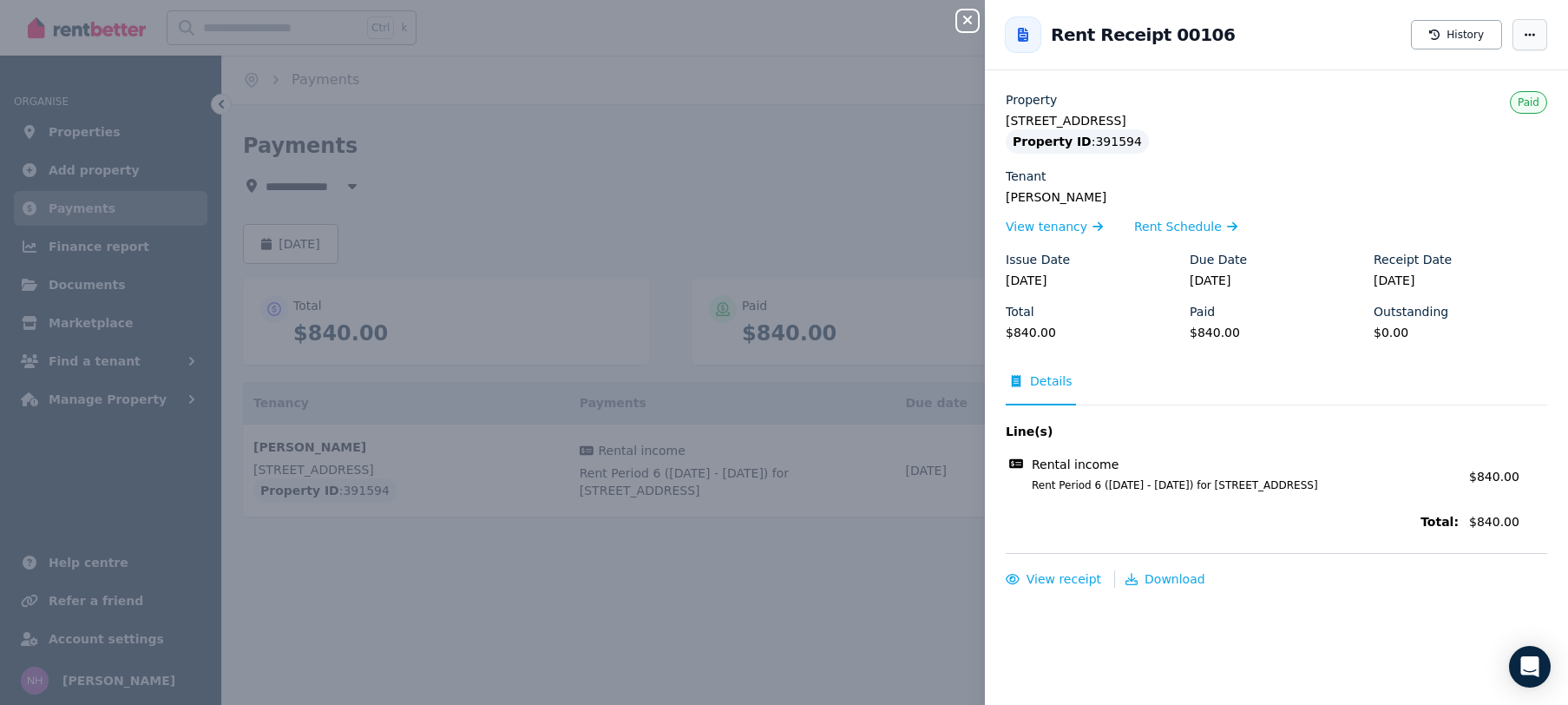
click at [1522, 49] on span "button" at bounding box center [1530, 34] width 34 height 32
click at [1324, 34] on div "Rent Receipt 00106 History Mark as not paid" at bounding box center [1276, 34] width 583 height 55
click at [963, 16] on icon "button" at bounding box center [967, 19] width 21 height 14
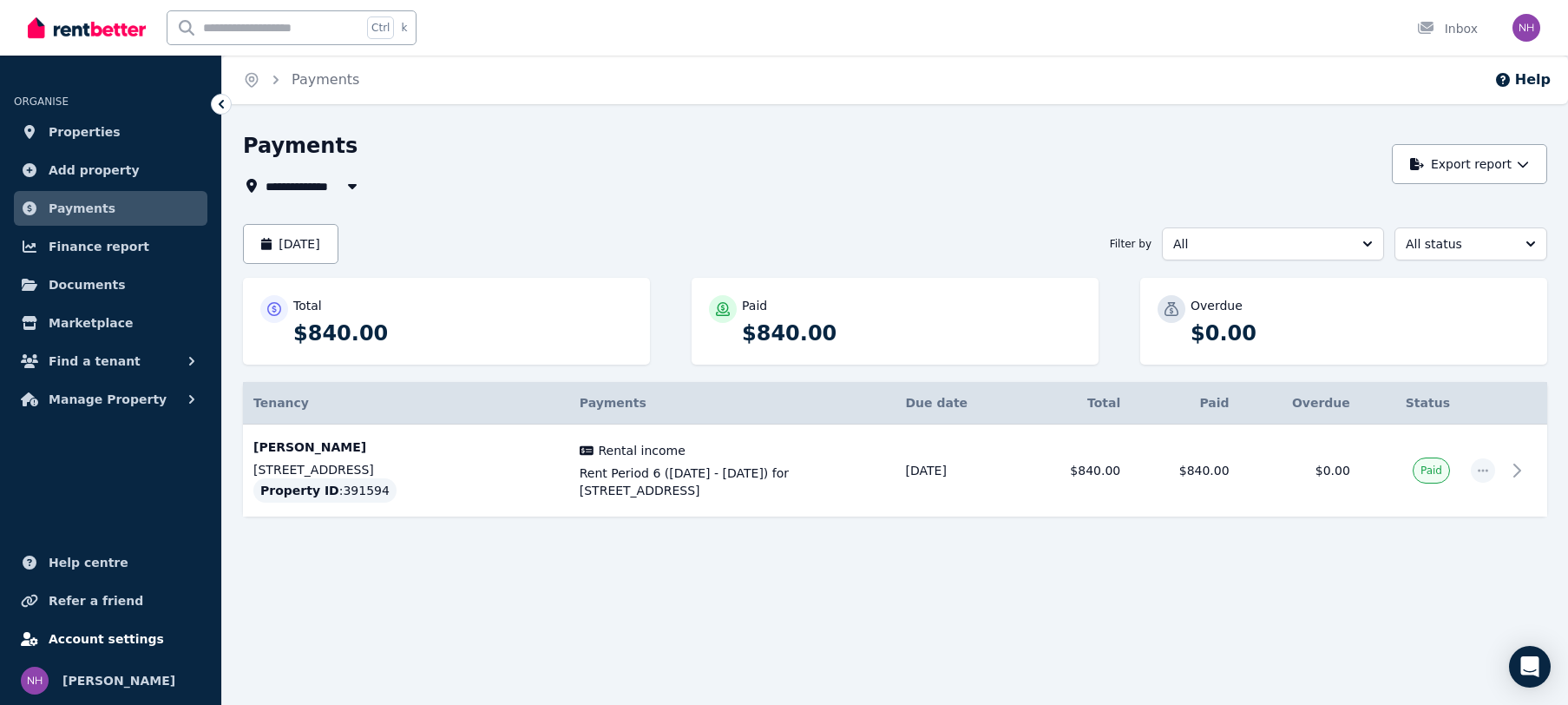
click at [98, 636] on span "Account settings" at bounding box center [107, 638] width 116 height 21
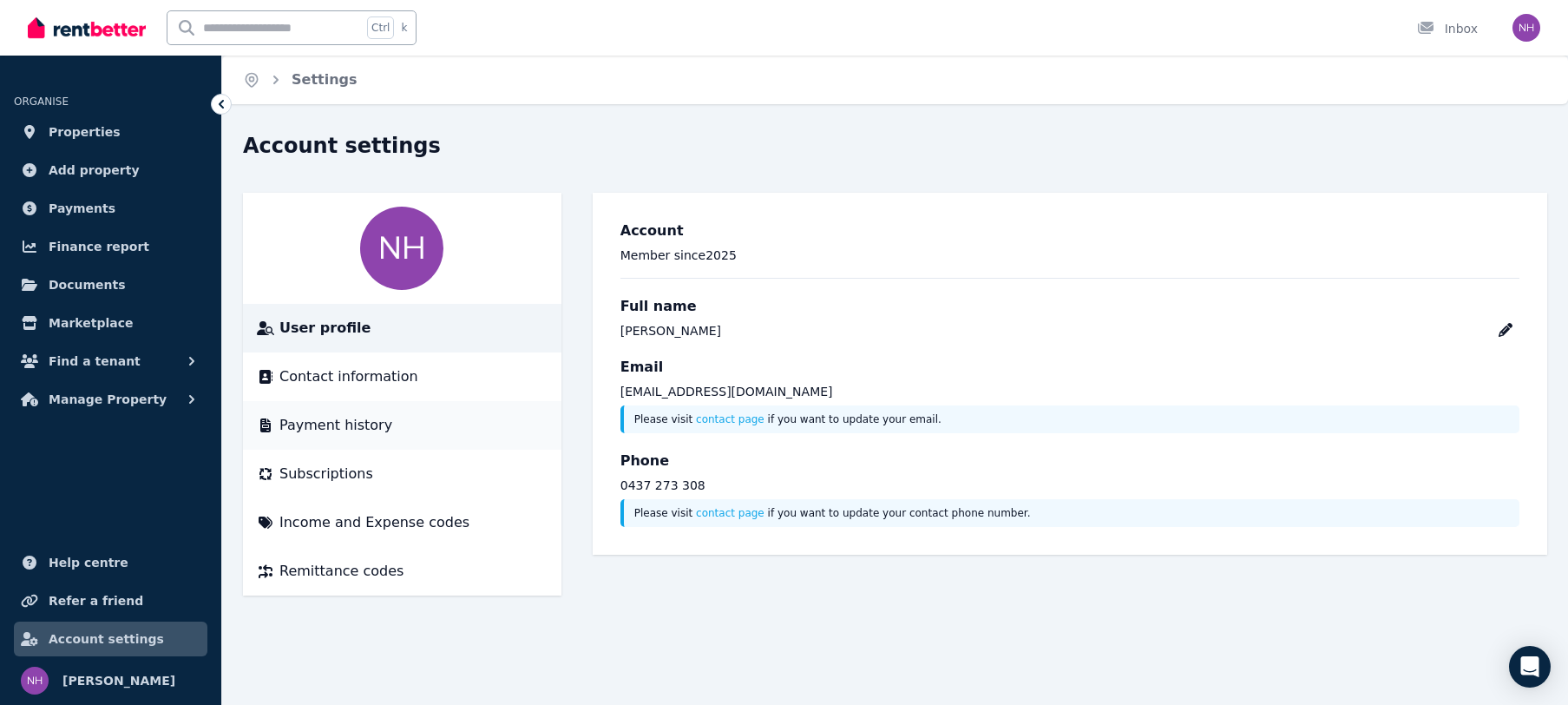
click at [345, 430] on span "Payment history" at bounding box center [335, 425] width 113 height 21
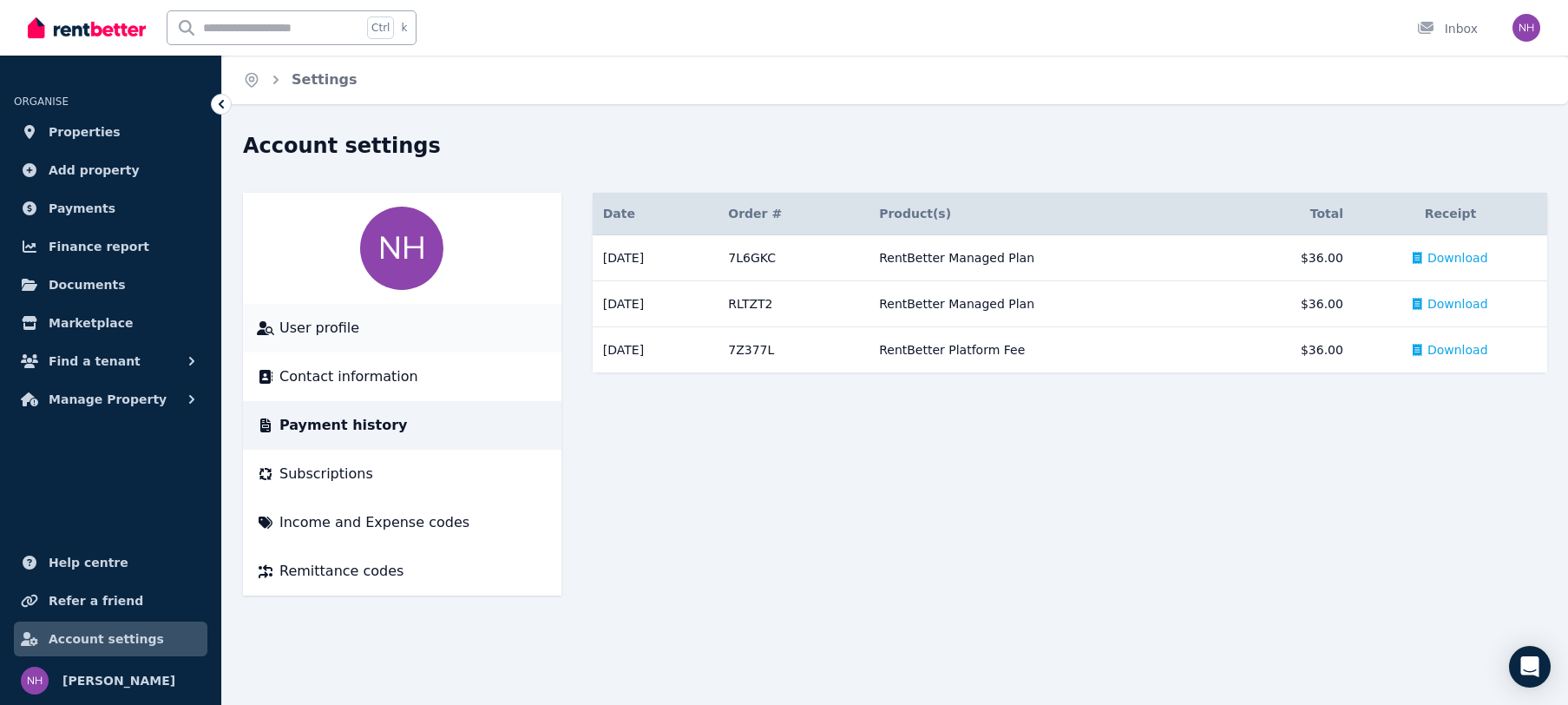
click at [288, 332] on span "User profile" at bounding box center [319, 327] width 80 height 21
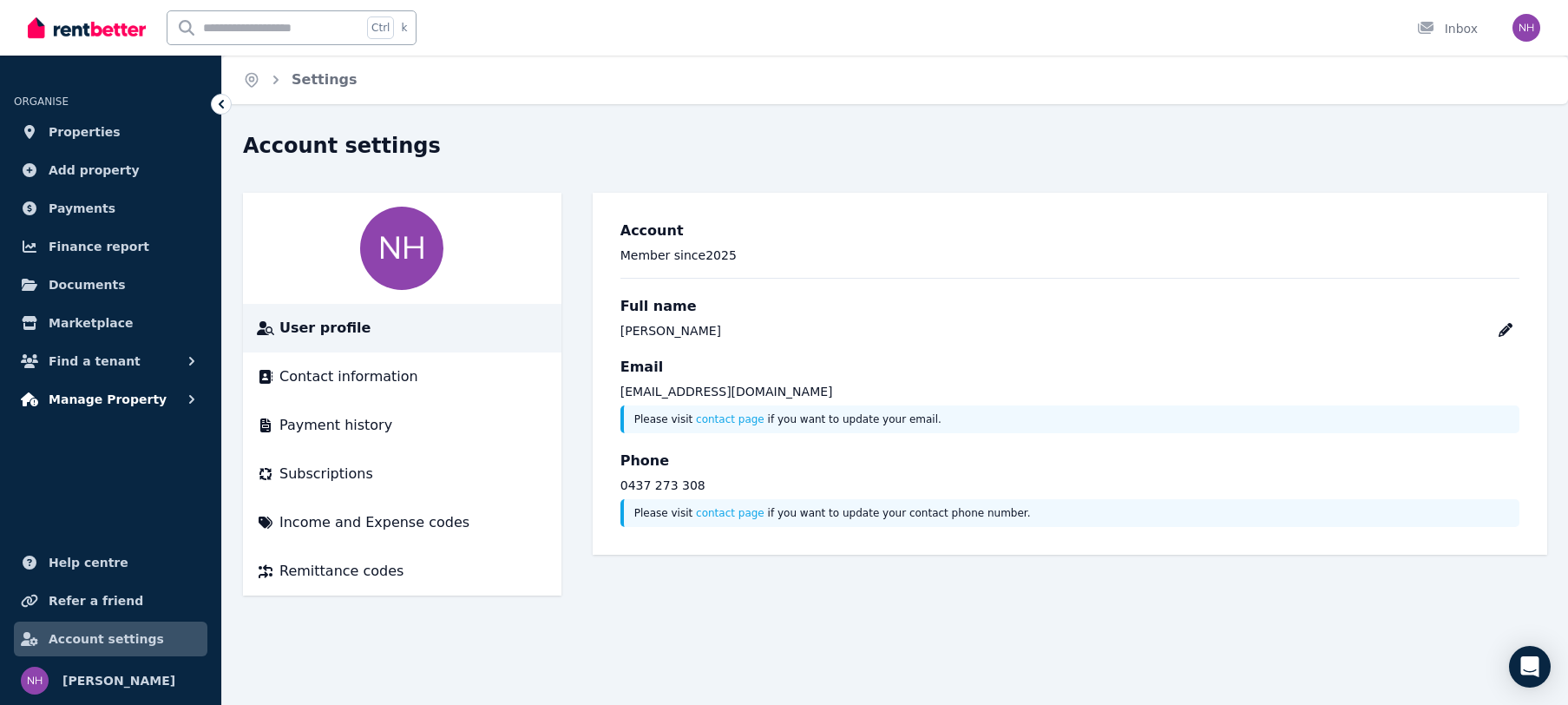
click at [114, 397] on span "Manage Property" at bounding box center [108, 399] width 118 height 21
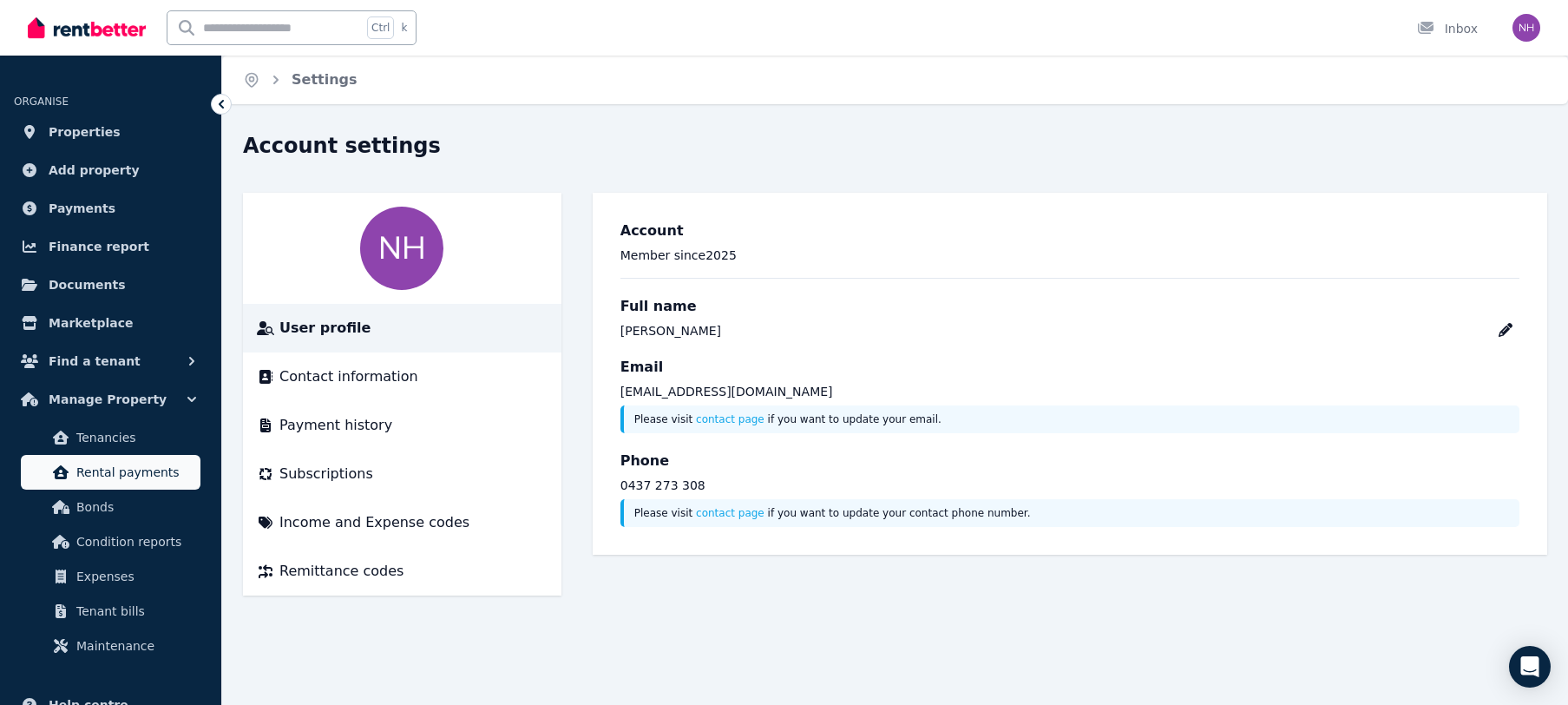
click at [113, 478] on span "Rental payments" at bounding box center [136, 472] width 117 height 21
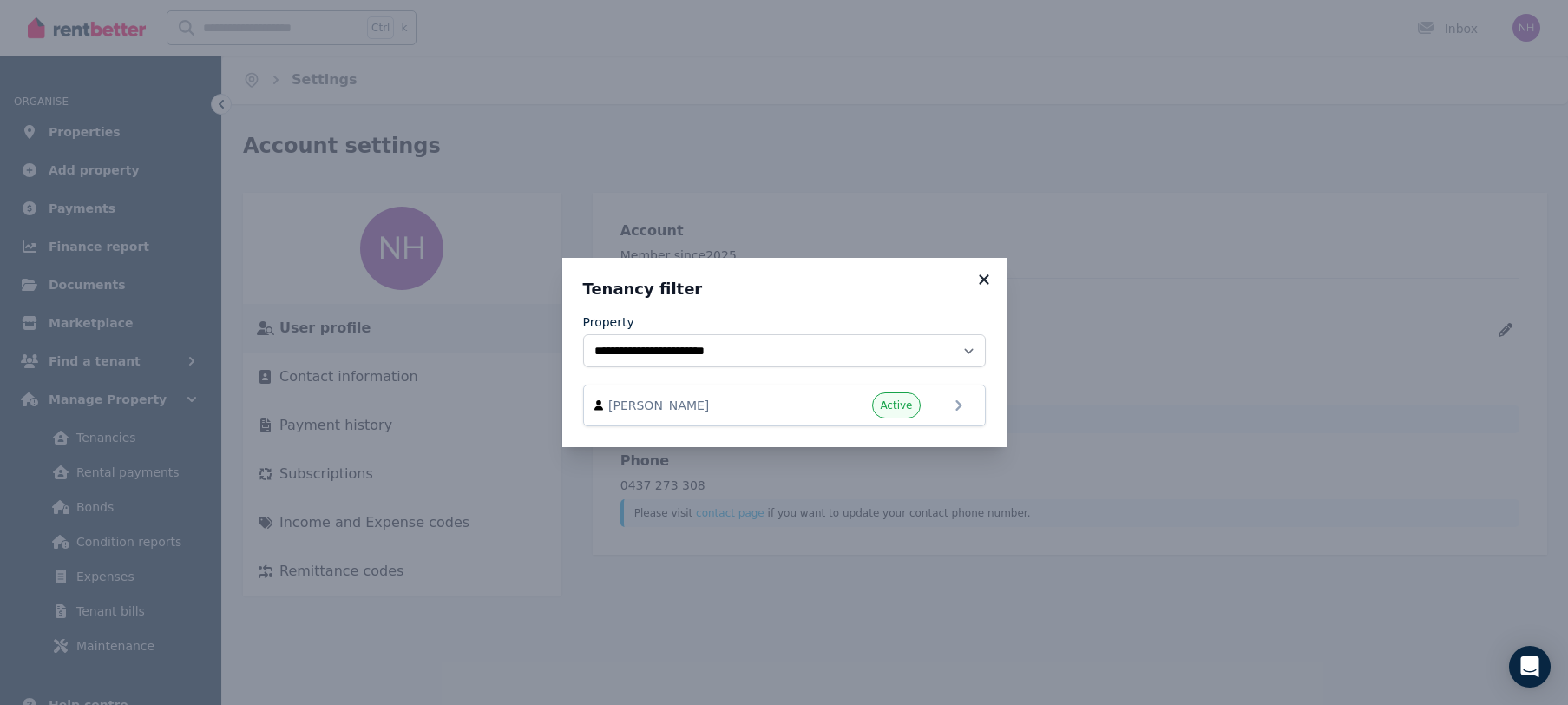
click at [982, 284] on icon at bounding box center [983, 279] width 17 height 15
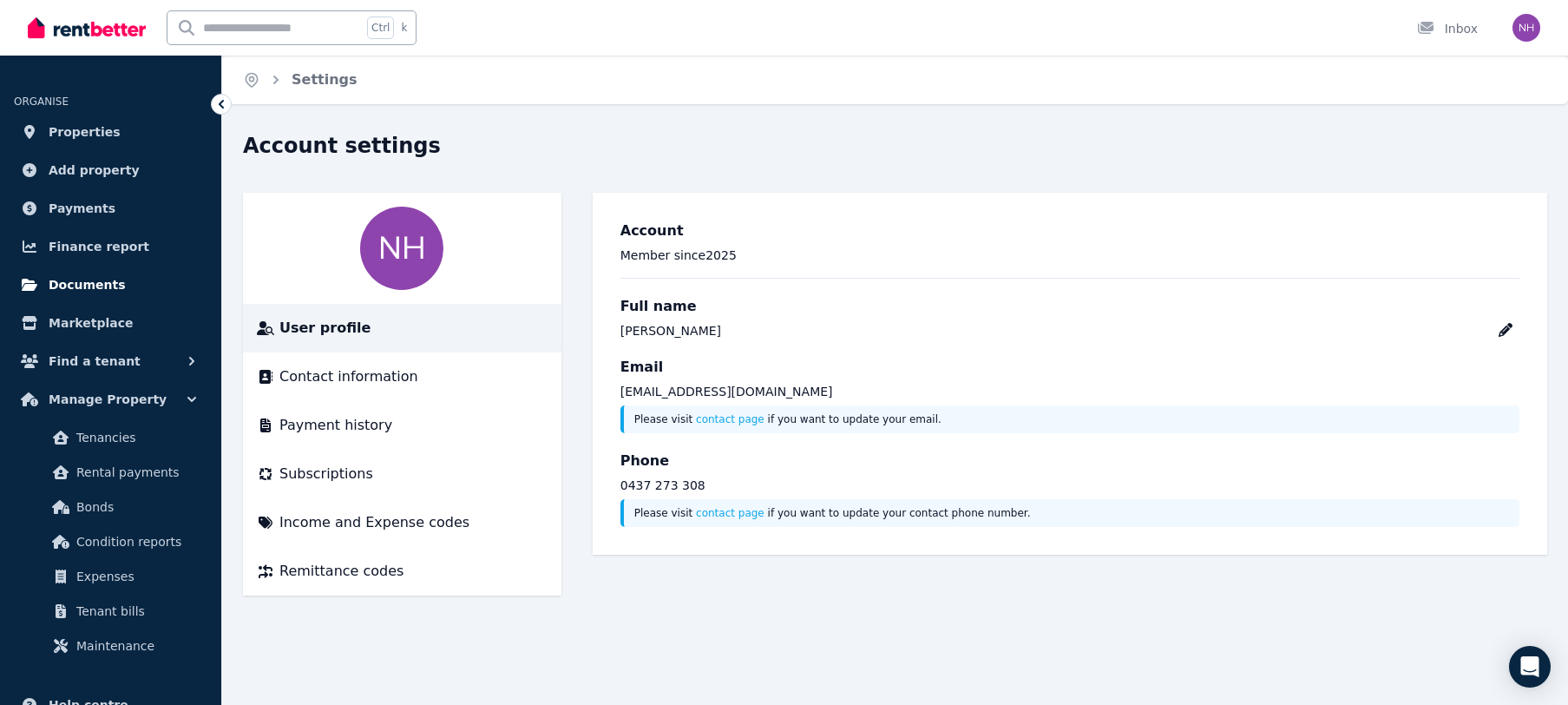
click at [92, 281] on span "Documents" at bounding box center [87, 284] width 77 height 21
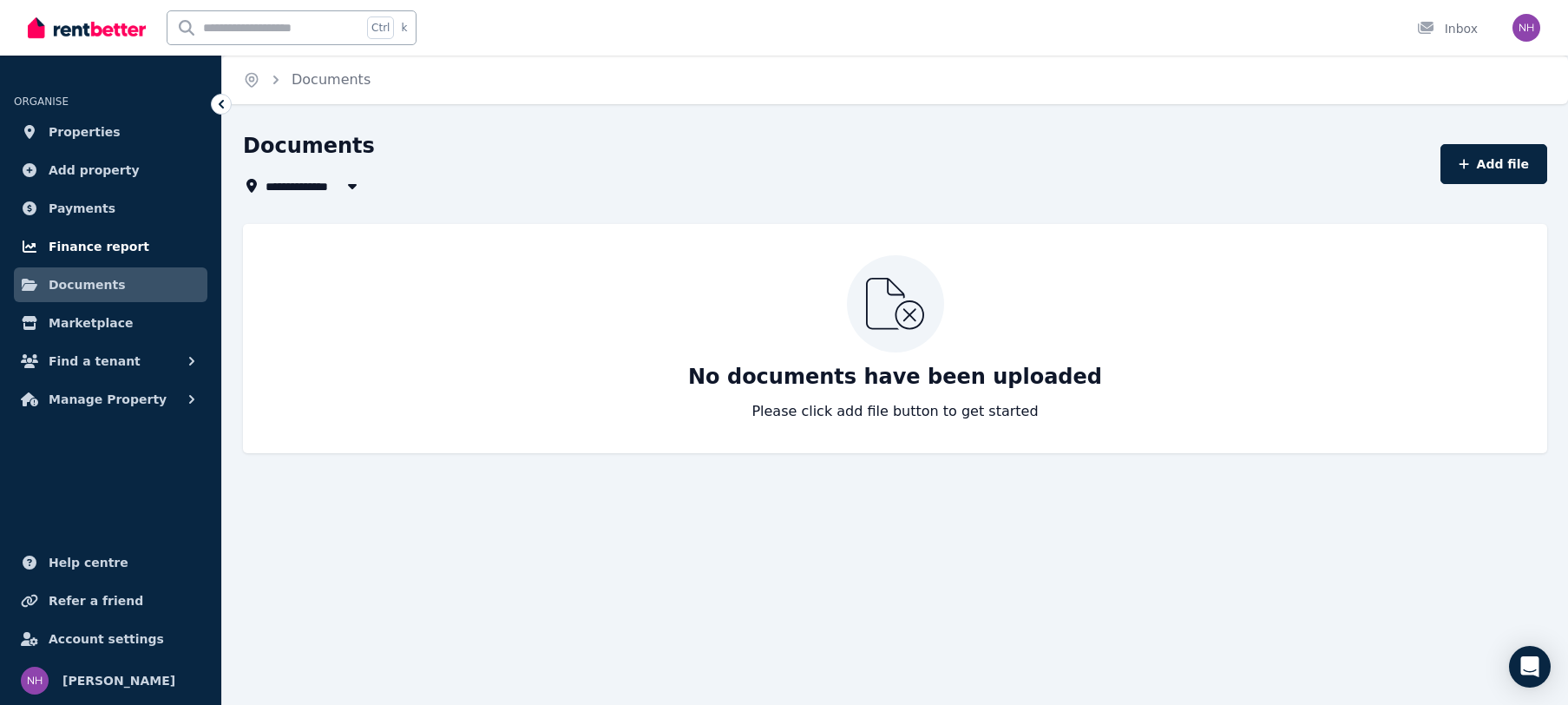
click at [91, 249] on span "Finance report" at bounding box center [99, 246] width 100 height 21
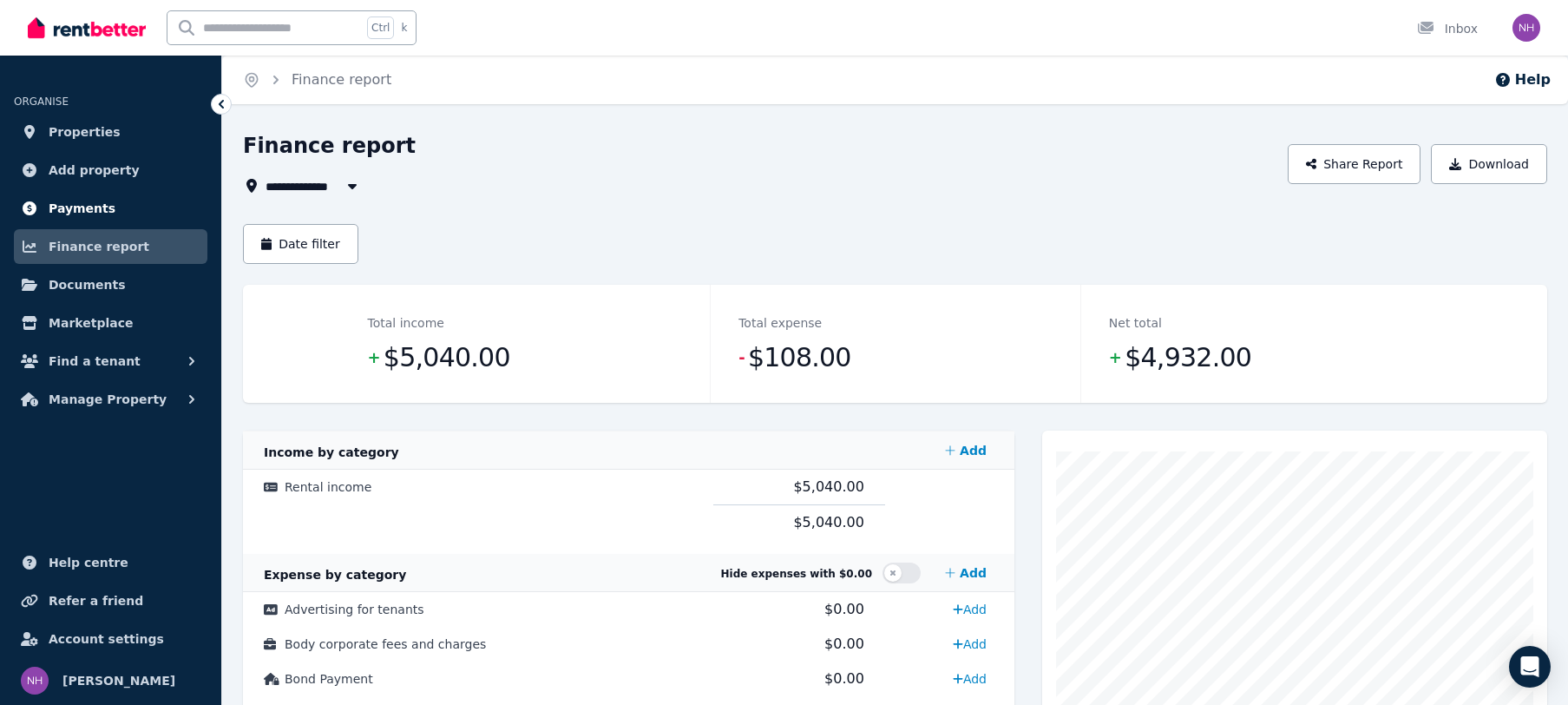
click at [88, 202] on span "Payments" at bounding box center [82, 208] width 67 height 21
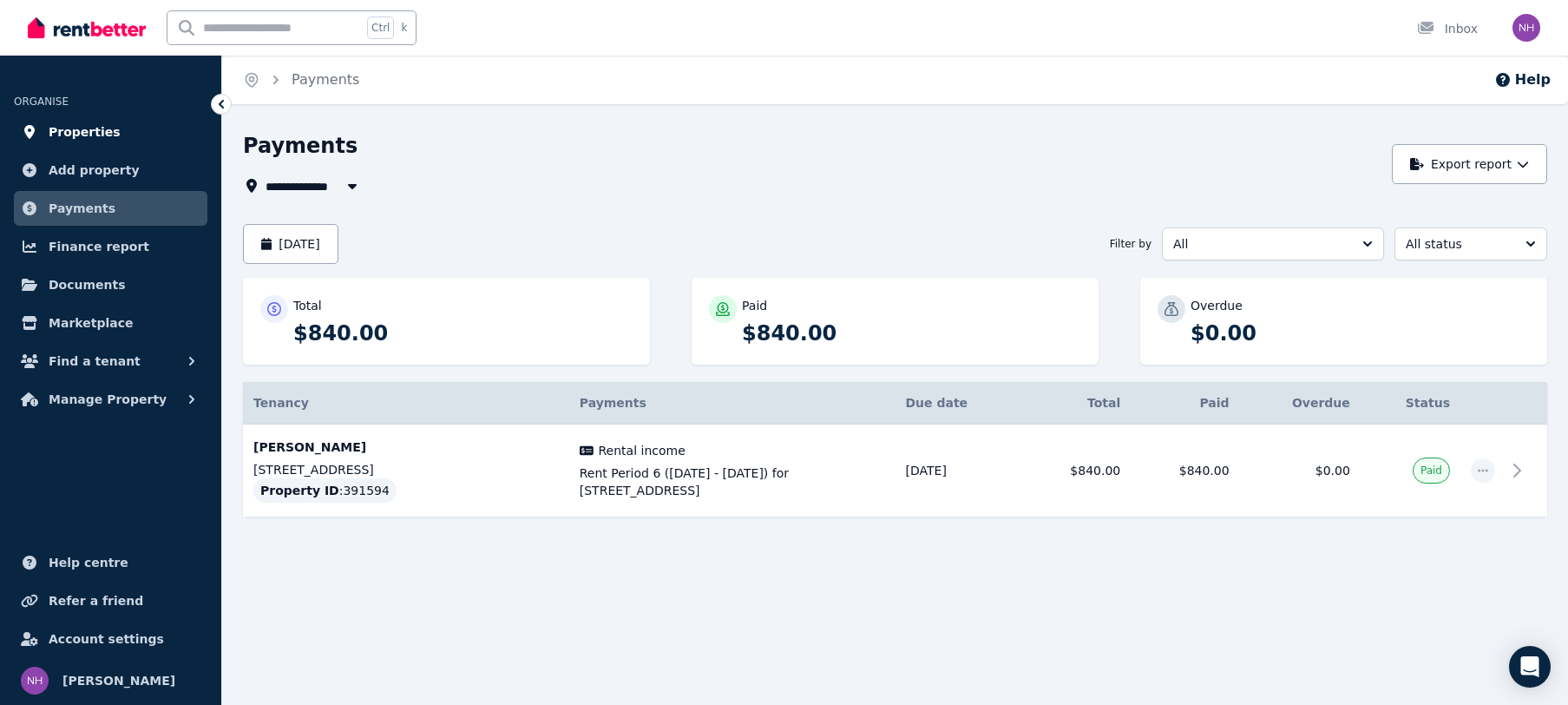
click at [89, 139] on span "Properties" at bounding box center [85, 131] width 72 height 21
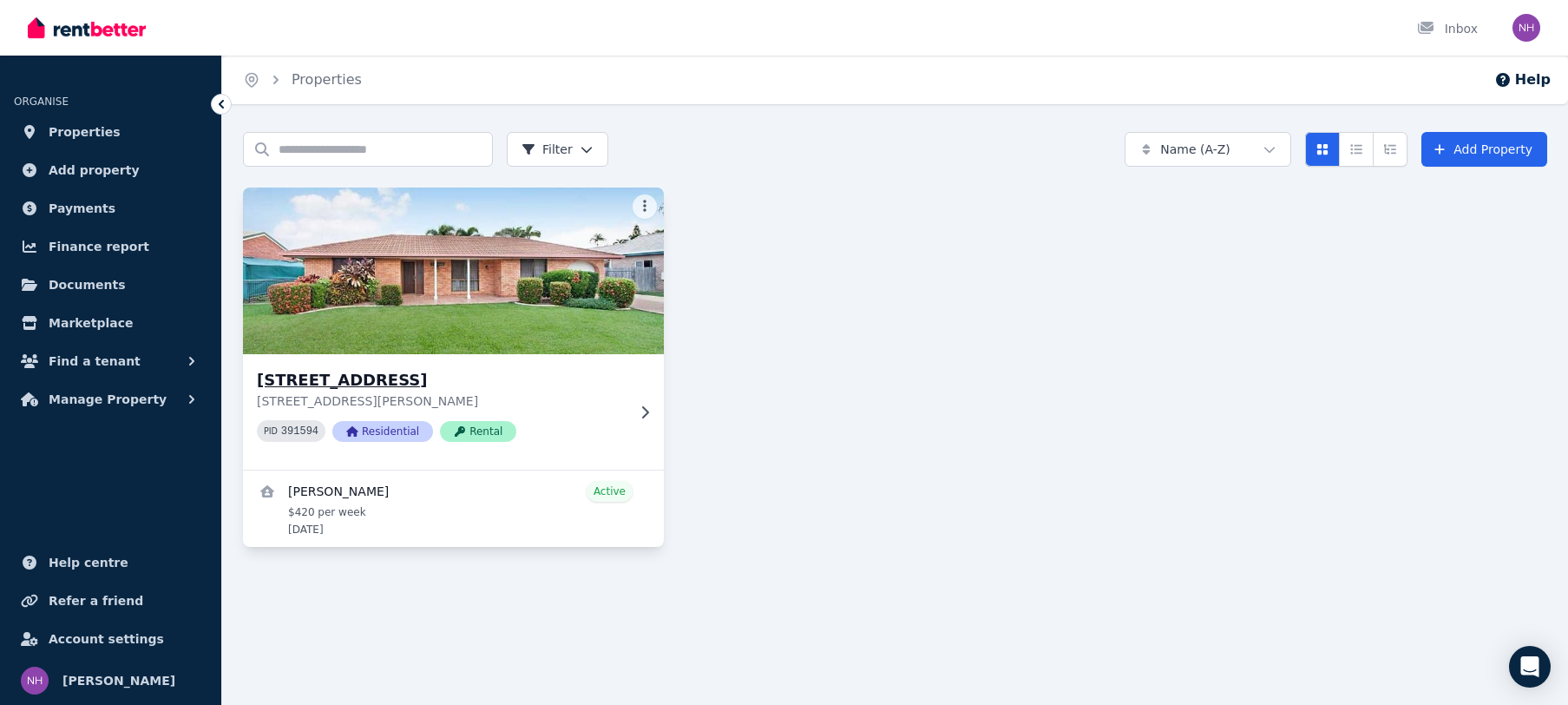
click at [638, 414] on icon at bounding box center [644, 411] width 17 height 14
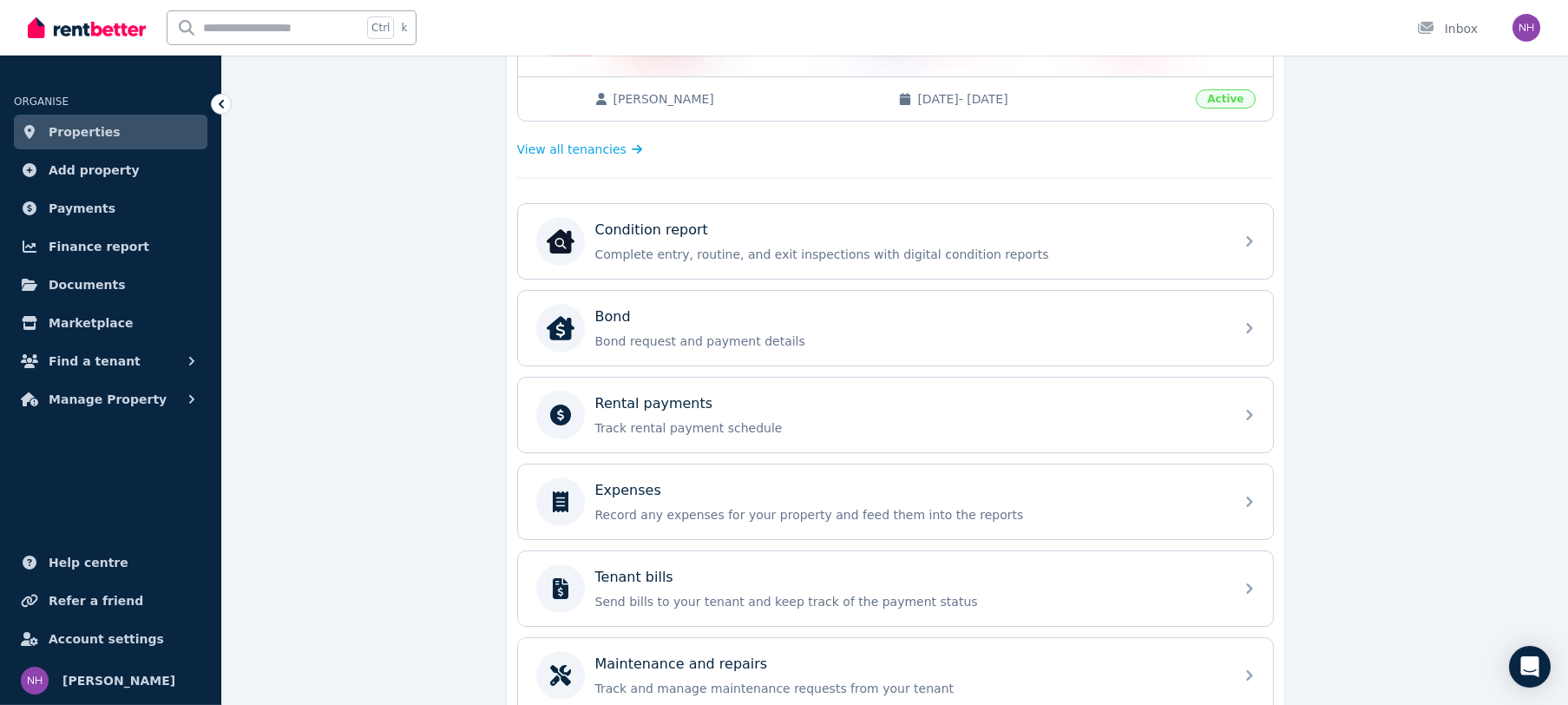
scroll to position [443, 0]
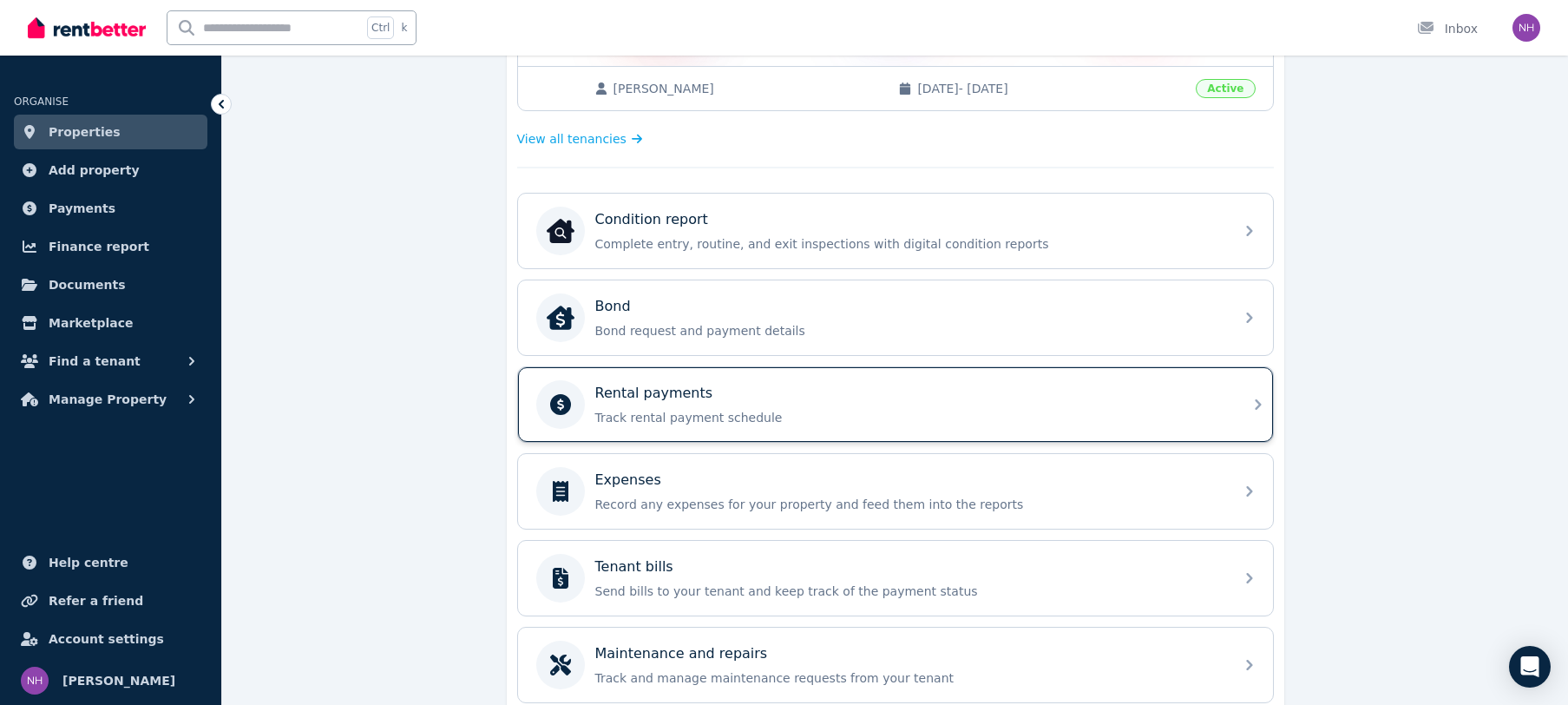
click at [680, 408] on div "Rental payments Track rental payment schedule" at bounding box center [909, 404] width 628 height 43
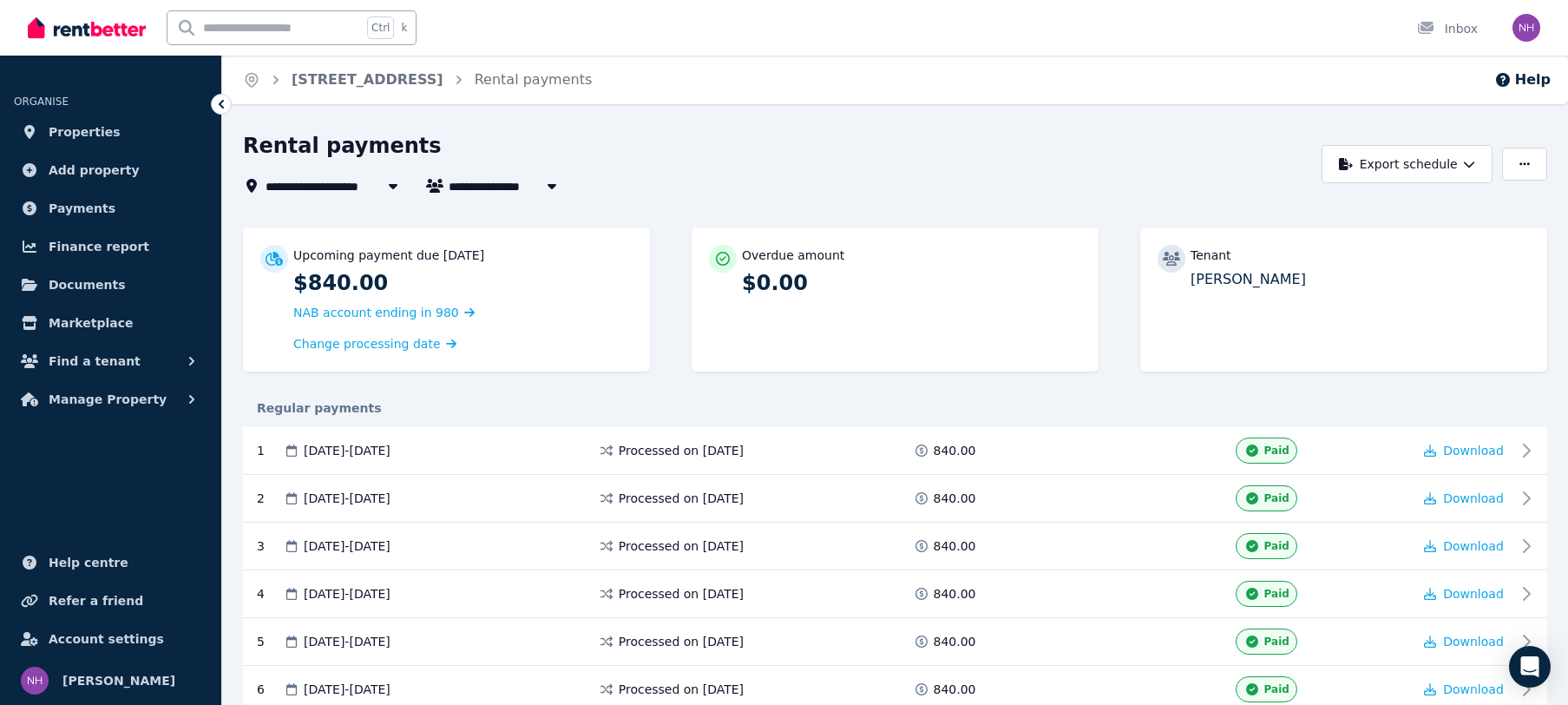
click at [1519, 146] on div "Export schedule" at bounding box center [1434, 164] width 225 height 38
click at [1506, 171] on button "button" at bounding box center [1525, 164] width 45 height 33
click at [1459, 235] on p "Update bank account" at bounding box center [1460, 238] width 144 height 17
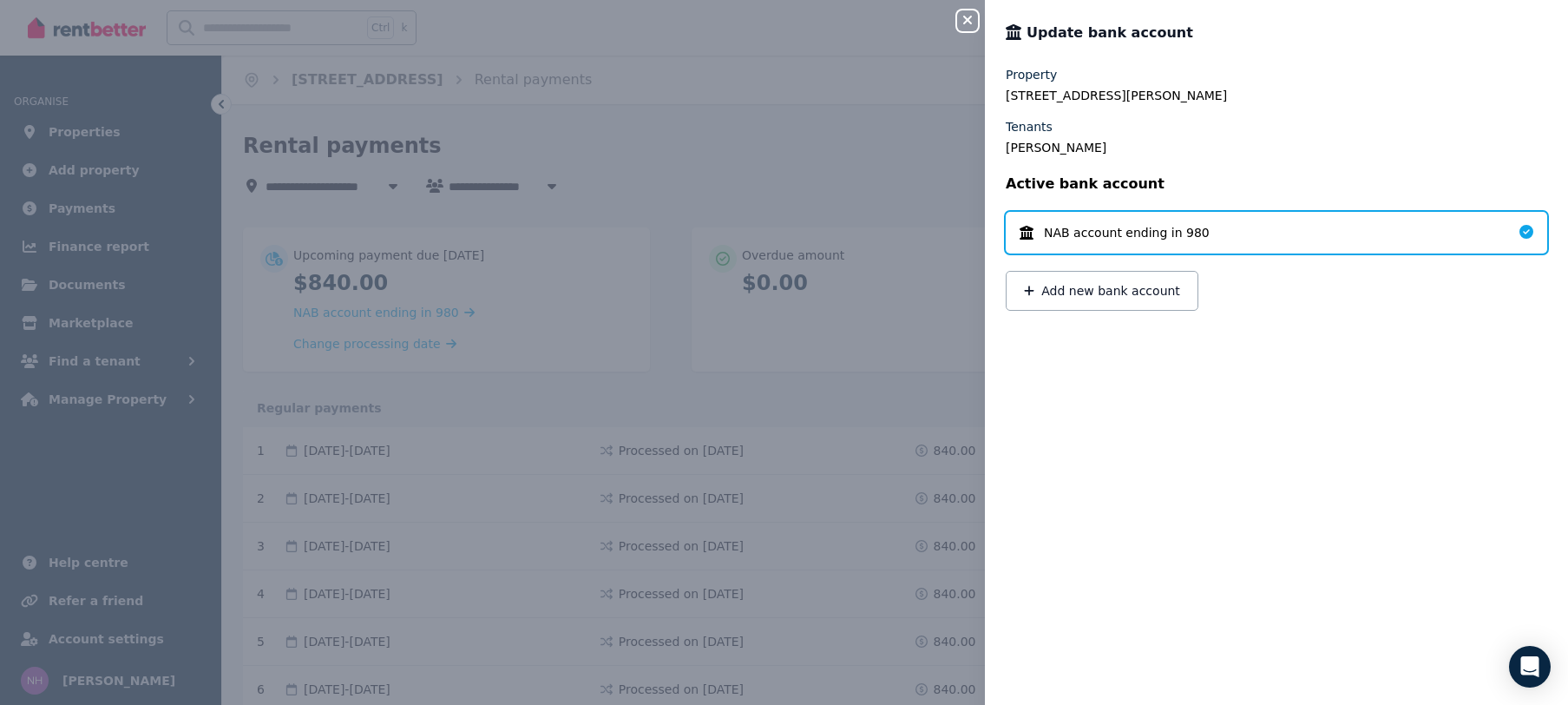
click at [1359, 241] on div "NAB account ending in 980" at bounding box center [1276, 232] width 541 height 42
click at [1330, 235] on div "NAB account ending in 980" at bounding box center [1276, 232] width 541 height 42
click at [1221, 233] on div "NAB account ending in 980" at bounding box center [1141, 232] width 243 height 17
drag, startPoint x: 1151, startPoint y: 225, endPoint x: 1107, endPoint y: 225, distance: 44.0
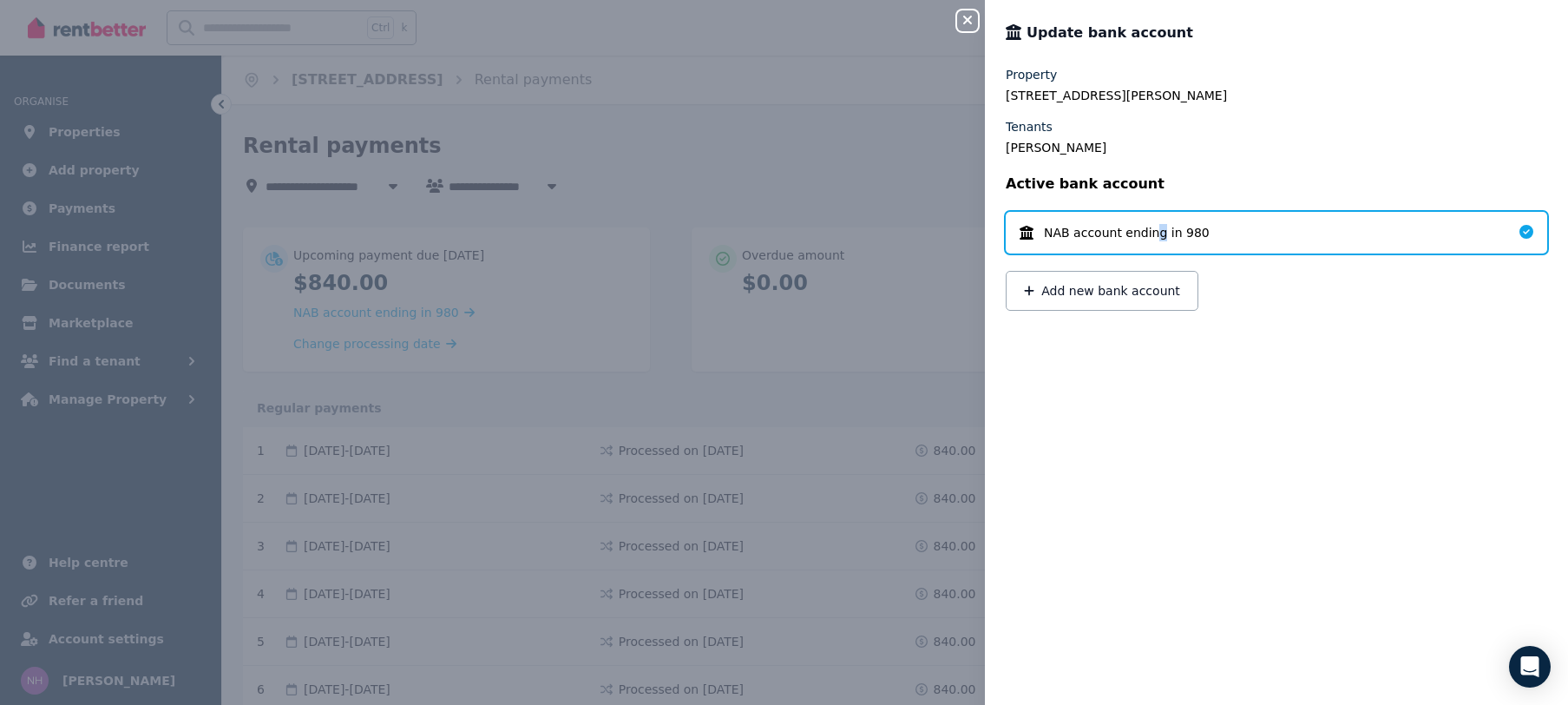
click at [1144, 226] on span "NAB account ending in 980" at bounding box center [1126, 232] width 165 height 17
drag, startPoint x: 1063, startPoint y: 228, endPoint x: 1036, endPoint y: 228, distance: 27.0
click at [1058, 228] on span "NAB account ending in 980" at bounding box center [1126, 232] width 165 height 17
click at [1015, 229] on div "NAB account ending in 980" at bounding box center [1276, 232] width 541 height 42
click at [1526, 230] on icon at bounding box center [1526, 231] width 14 height 14
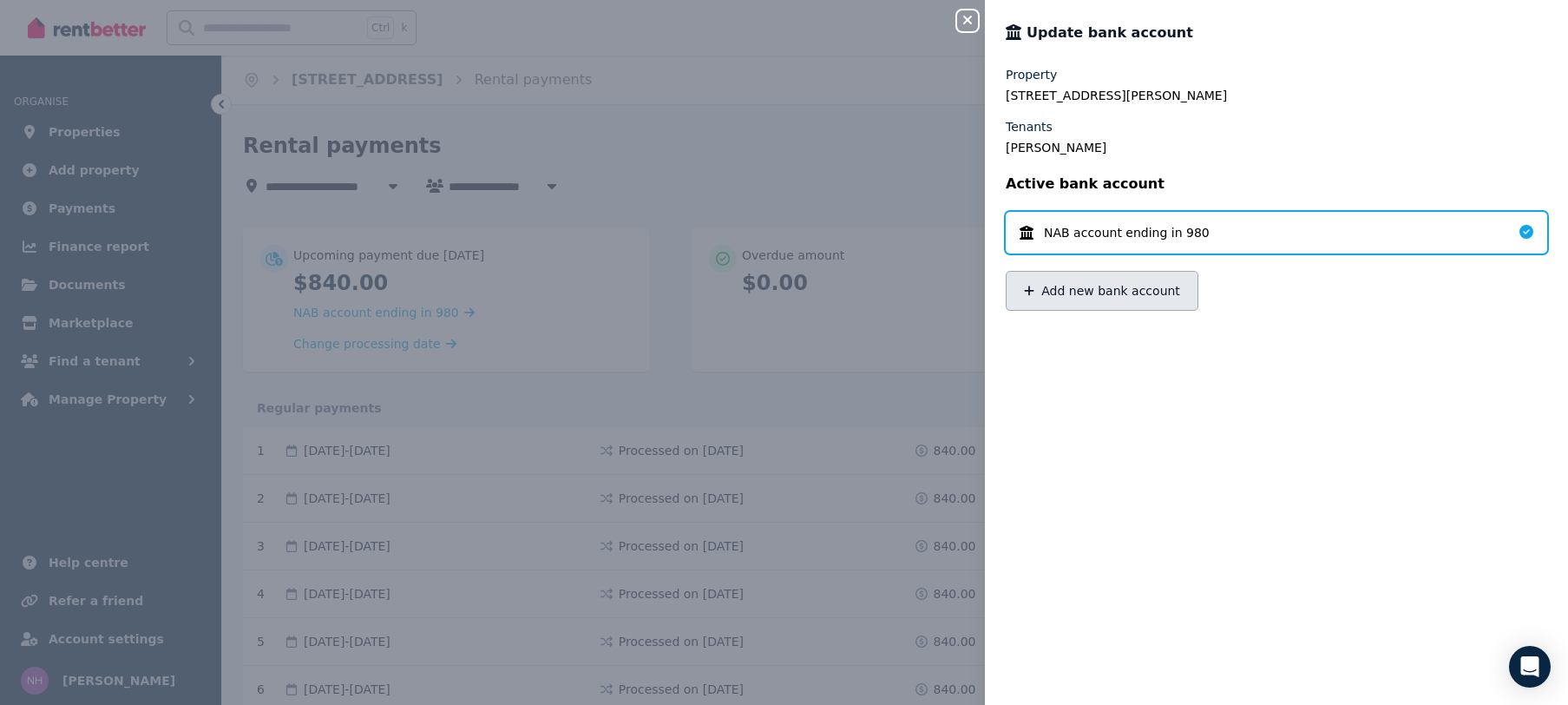
click at [1085, 275] on button "Add new bank account" at bounding box center [1102, 291] width 192 height 40
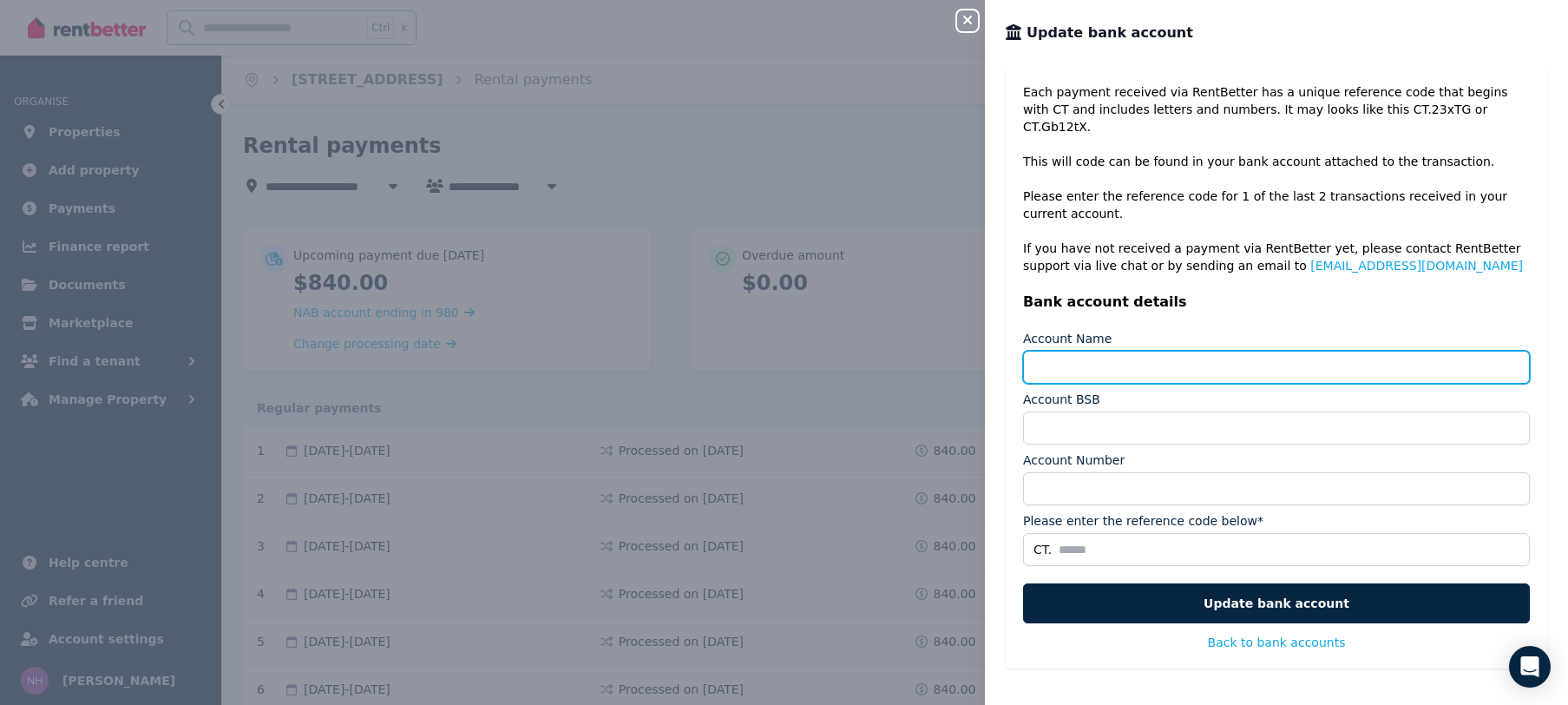
click at [1188, 351] on input "Account Name" at bounding box center [1276, 367] width 507 height 33
type input "**********"
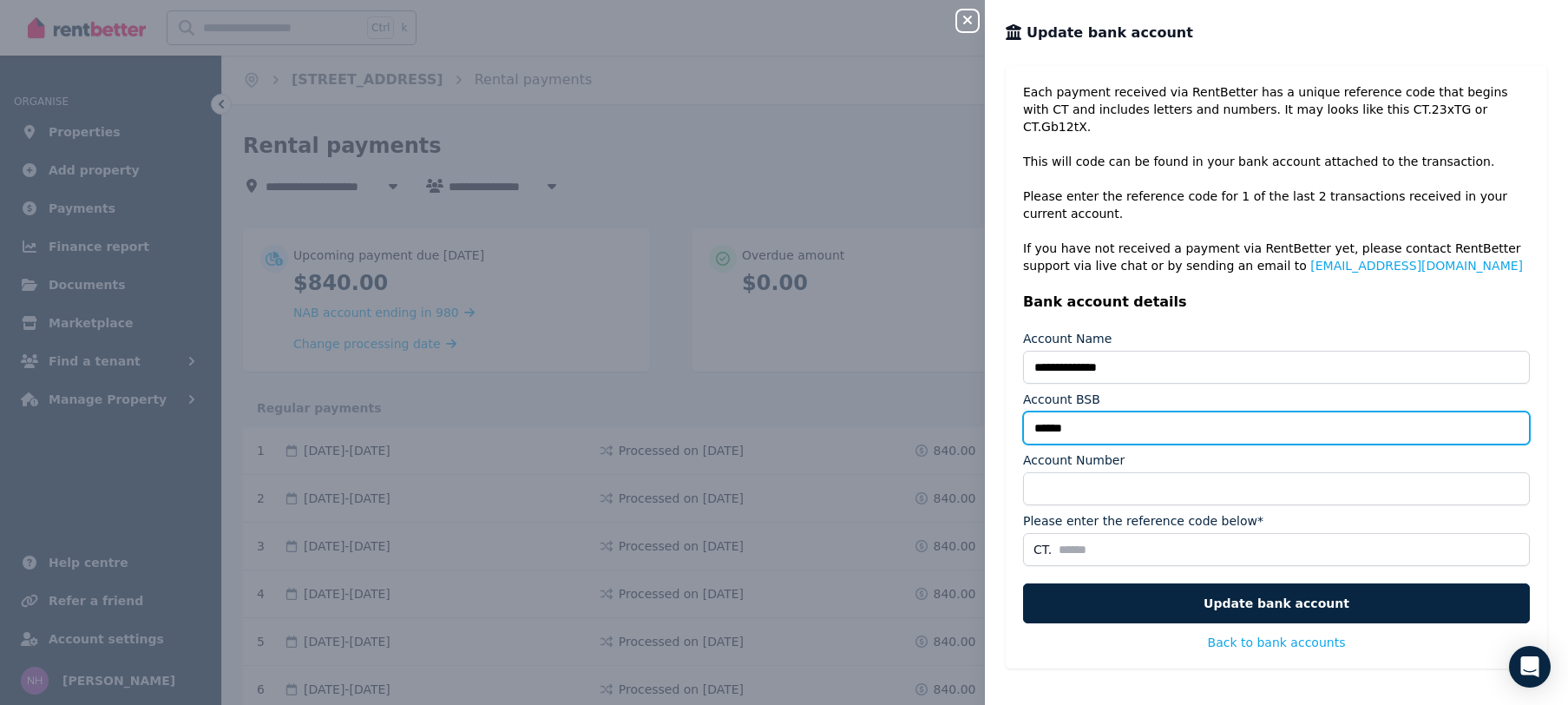
type input "******"
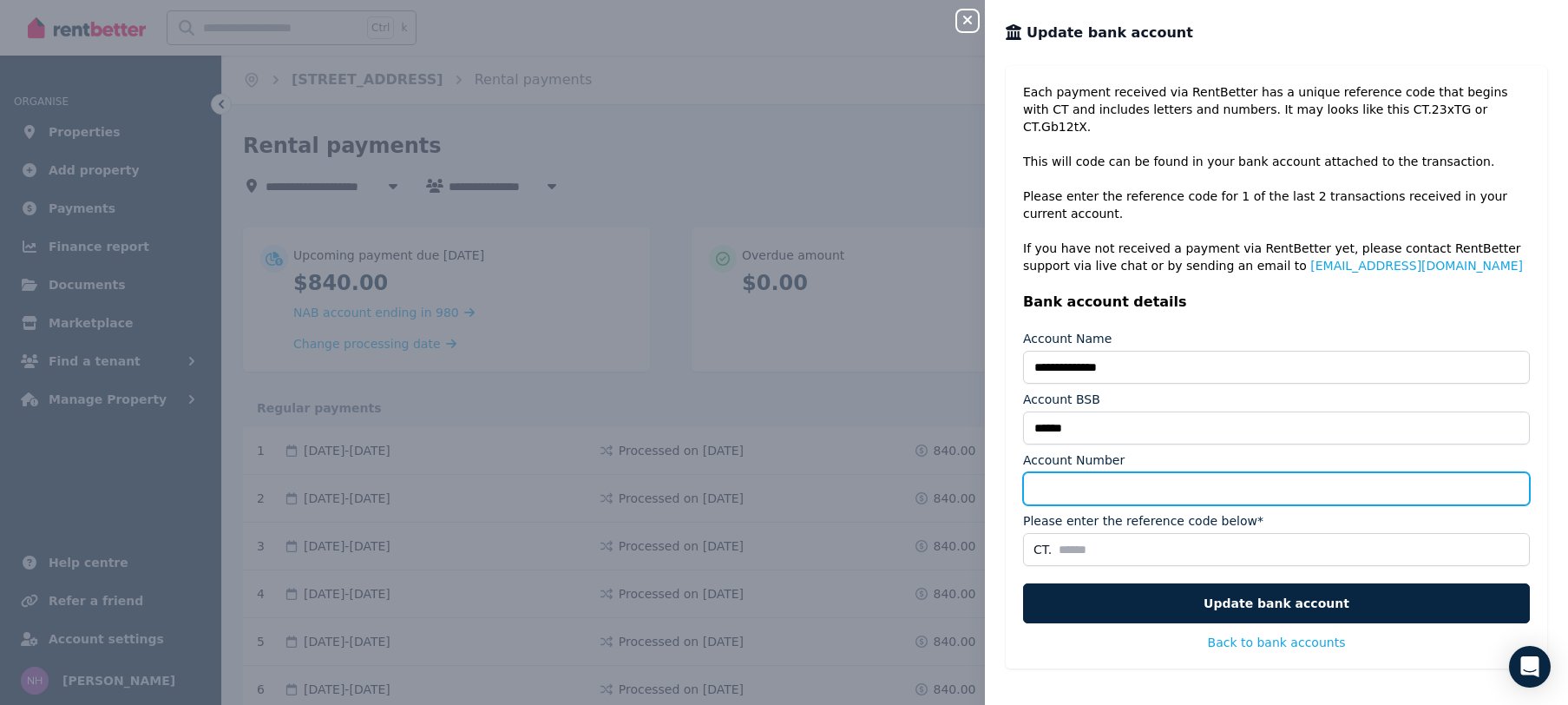
click at [1076, 472] on input "Account Number" at bounding box center [1276, 488] width 507 height 33
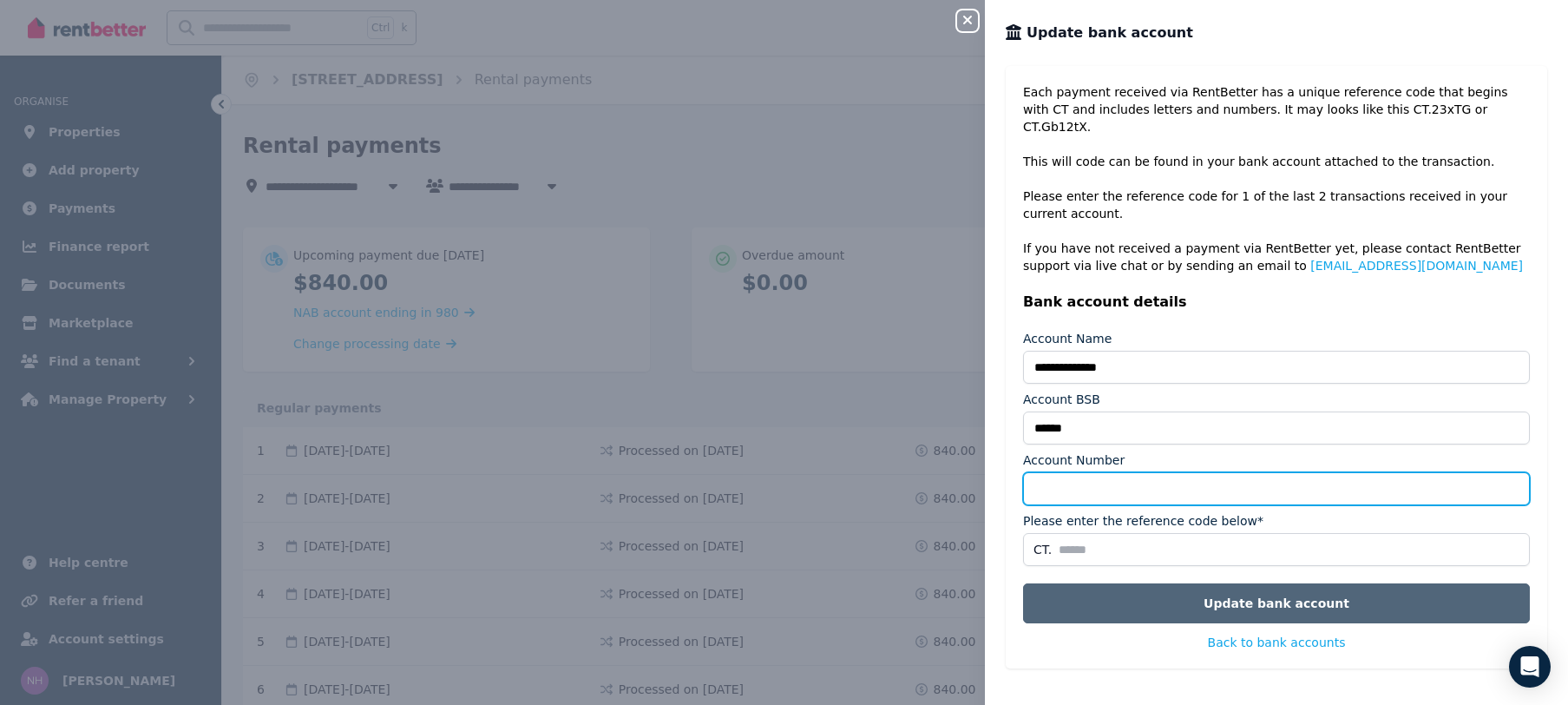
type input "*********"
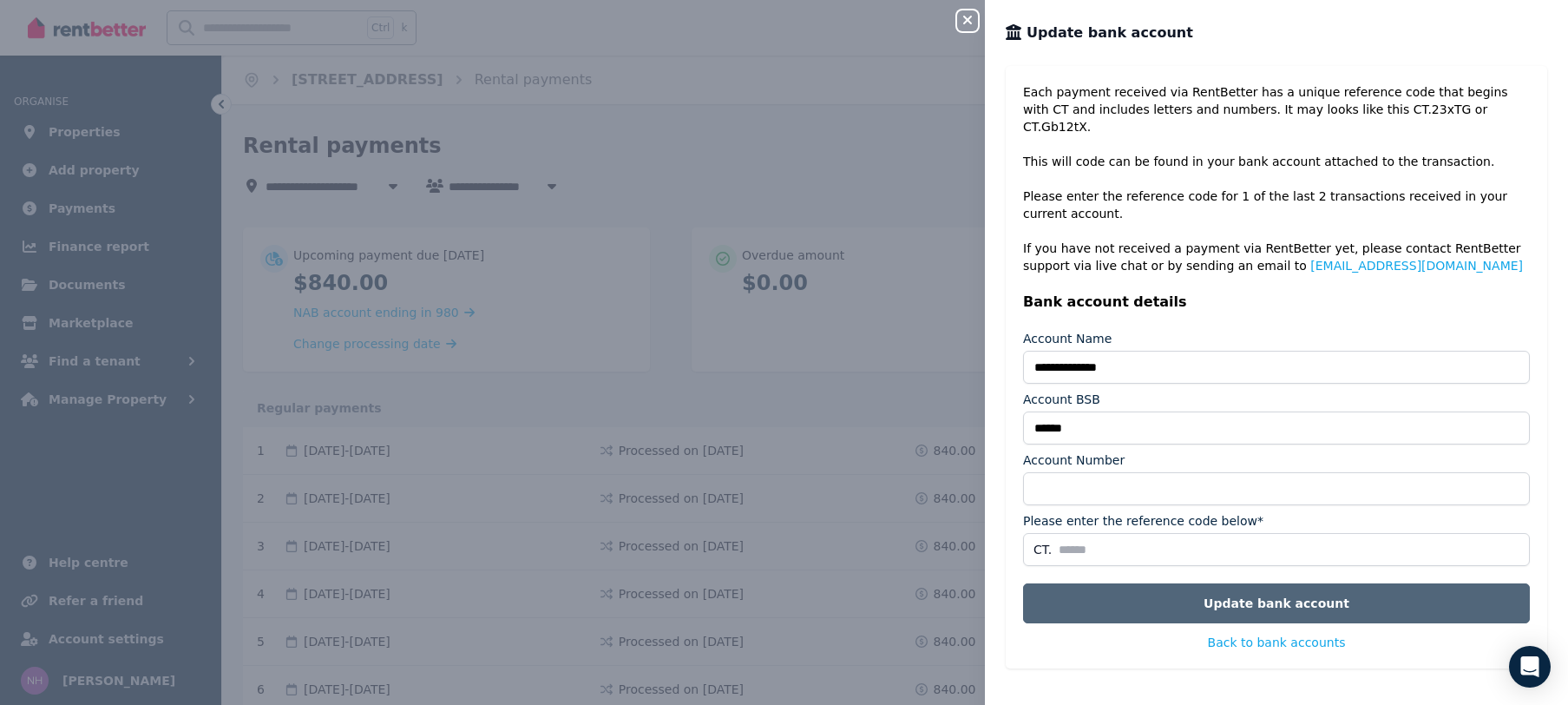
click at [1218, 587] on button "Update bank account" at bounding box center [1276, 603] width 507 height 40
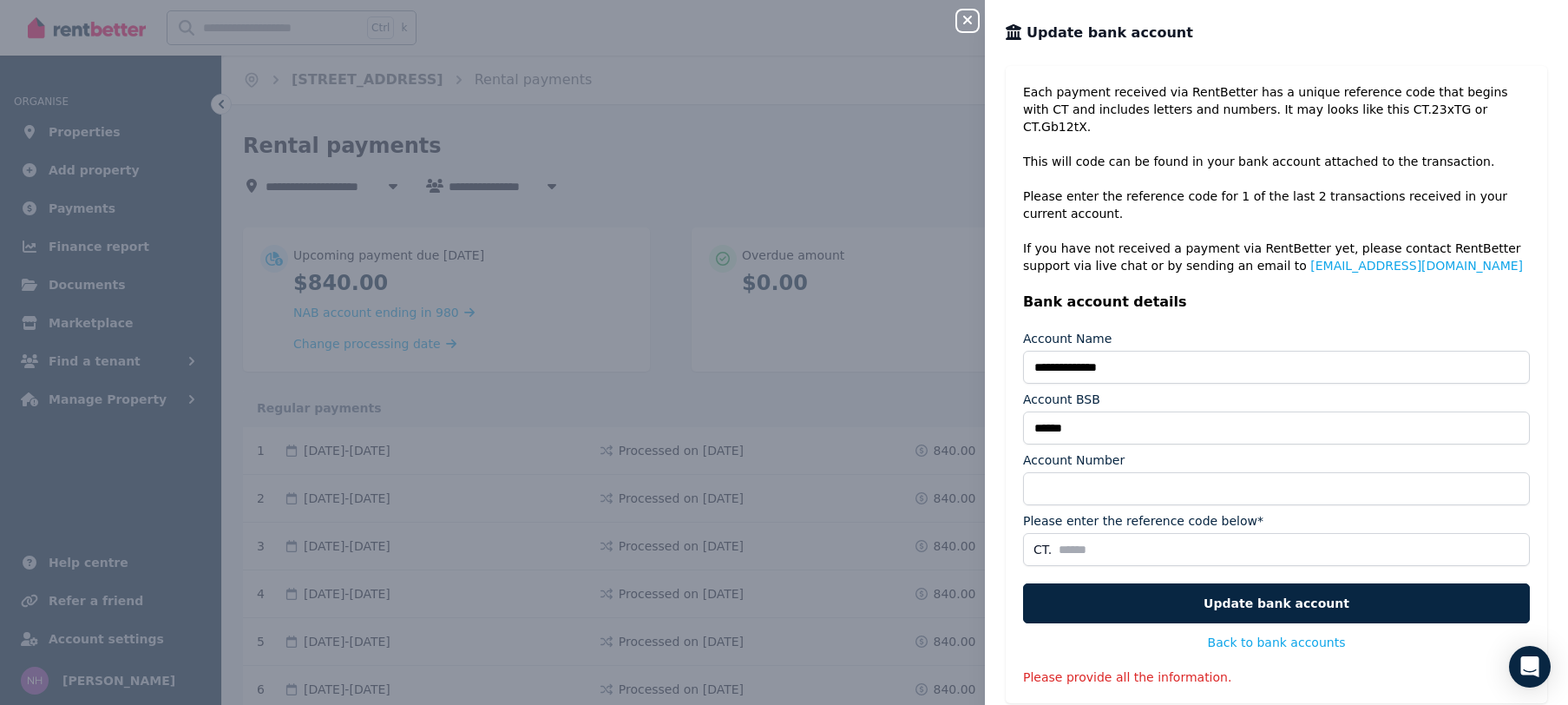
click at [972, 27] on icon "button" at bounding box center [967, 19] width 21 height 14
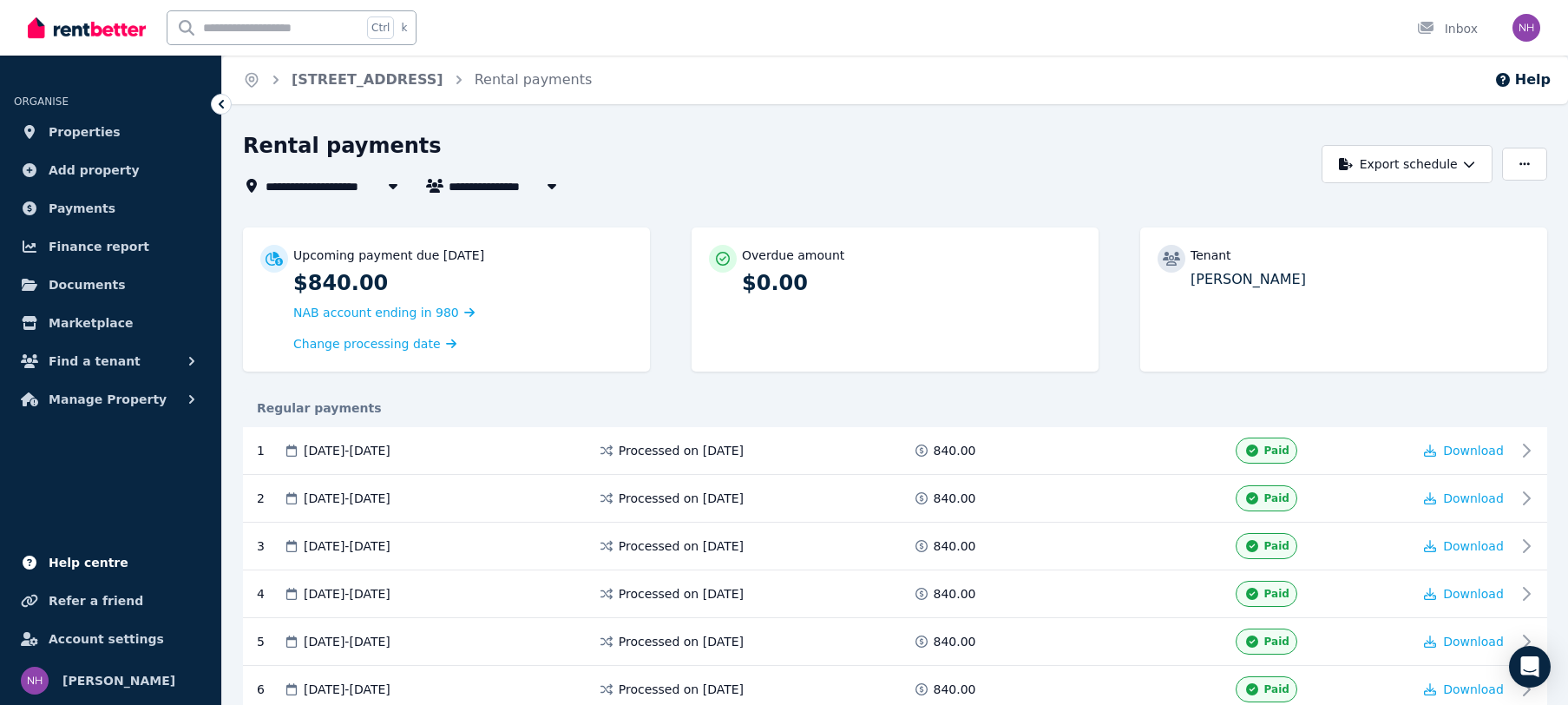
click at [80, 561] on span "Help centre" at bounding box center [89, 562] width 80 height 21
click at [80, 127] on span "Properties" at bounding box center [85, 131] width 72 height 21
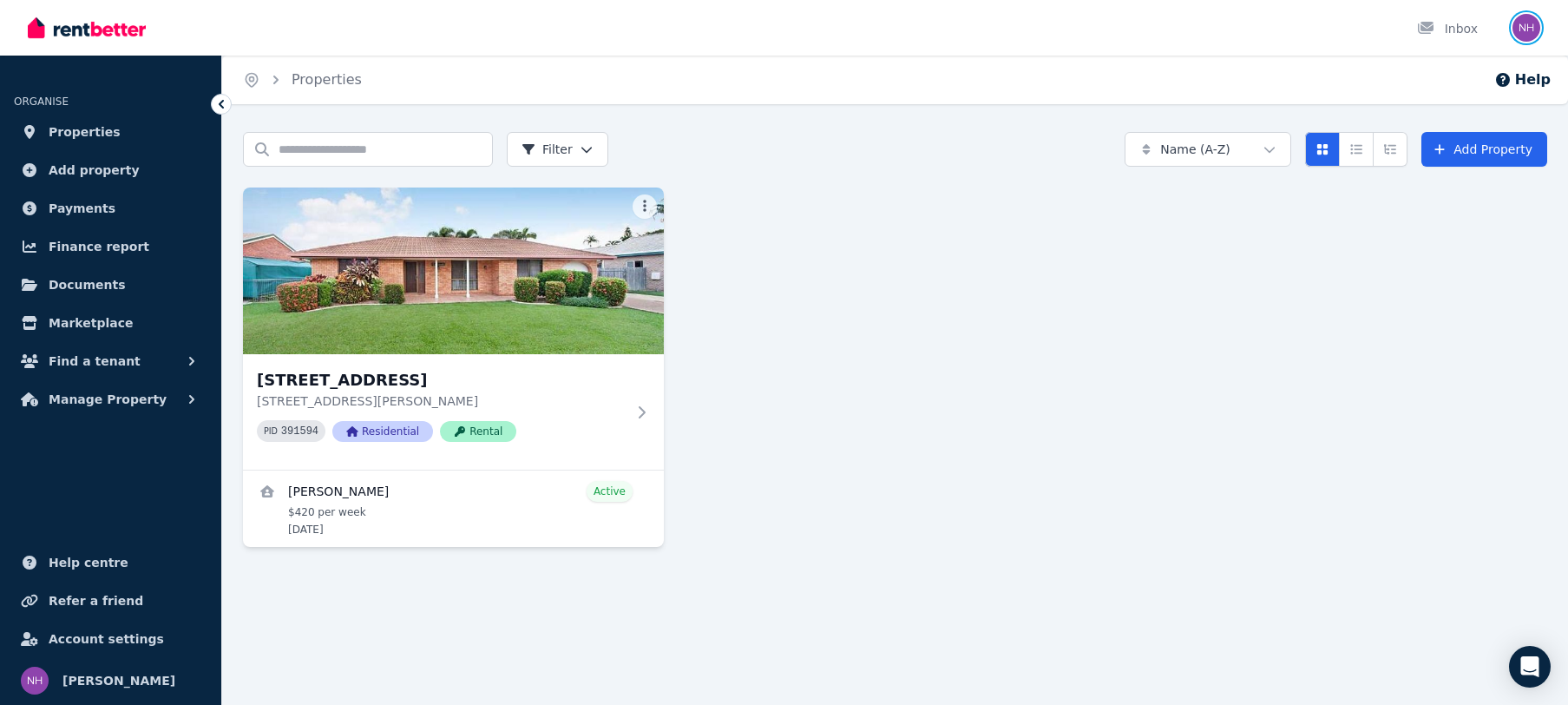
click at [1527, 25] on img "button" at bounding box center [1526, 27] width 28 height 28
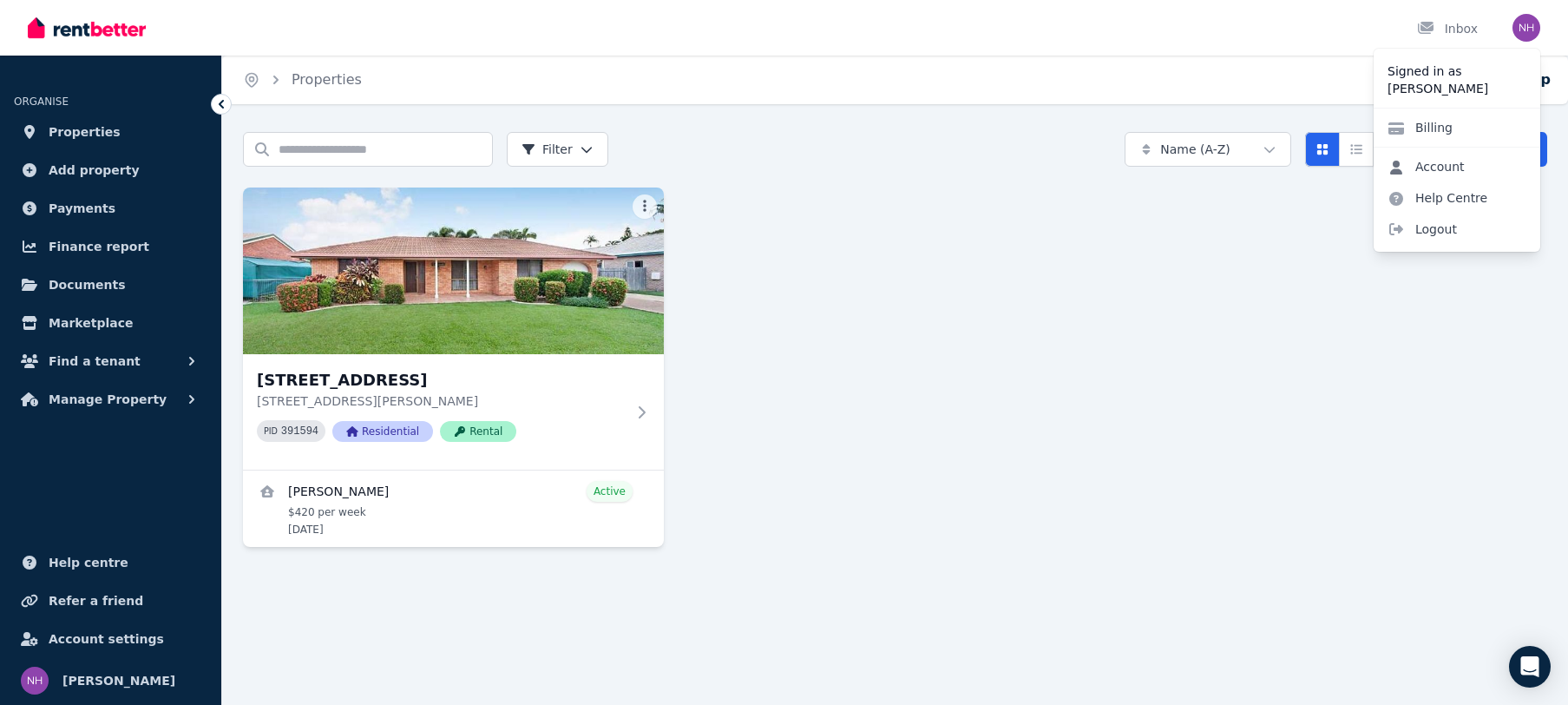
click at [1454, 170] on link "Account" at bounding box center [1426, 166] width 105 height 32
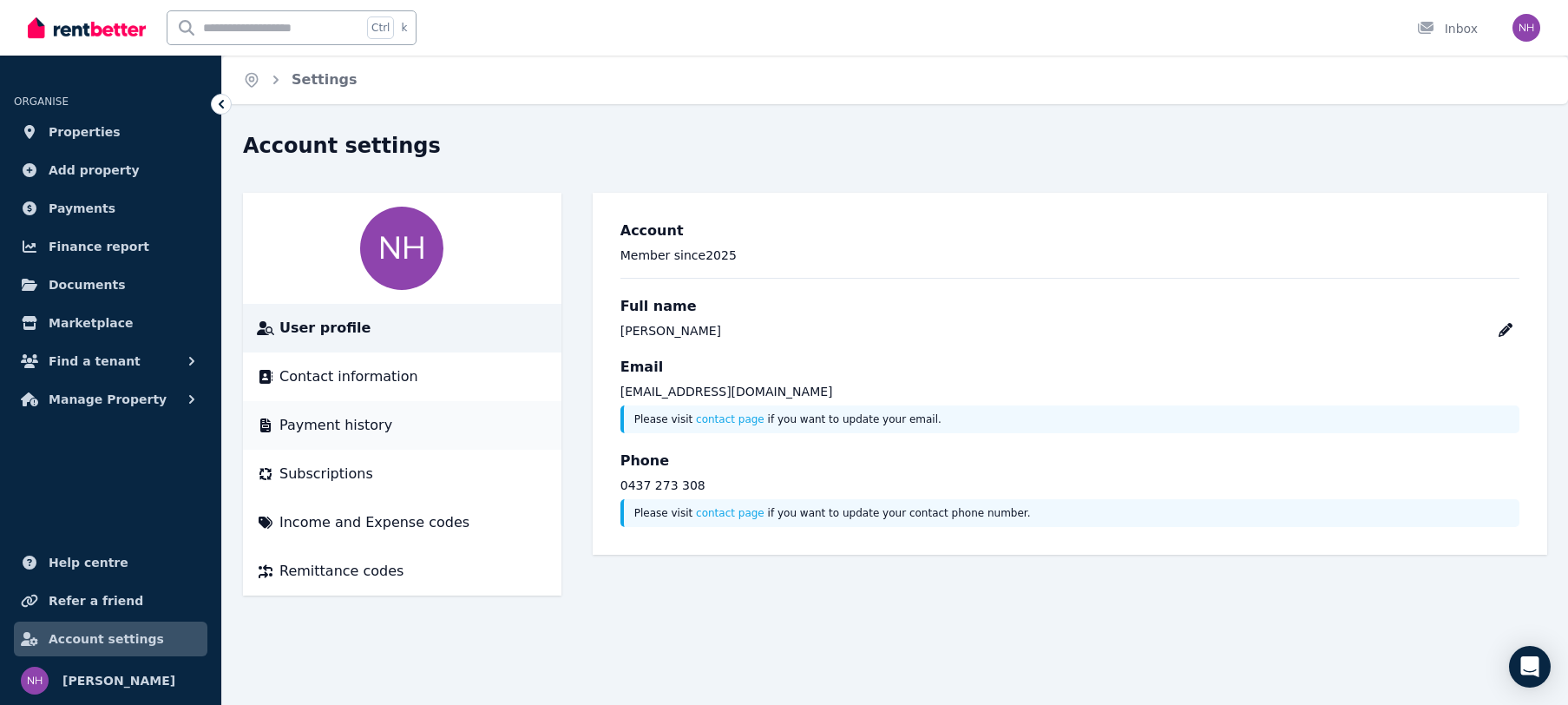
click at [331, 415] on span "Payment history" at bounding box center [335, 425] width 113 height 21
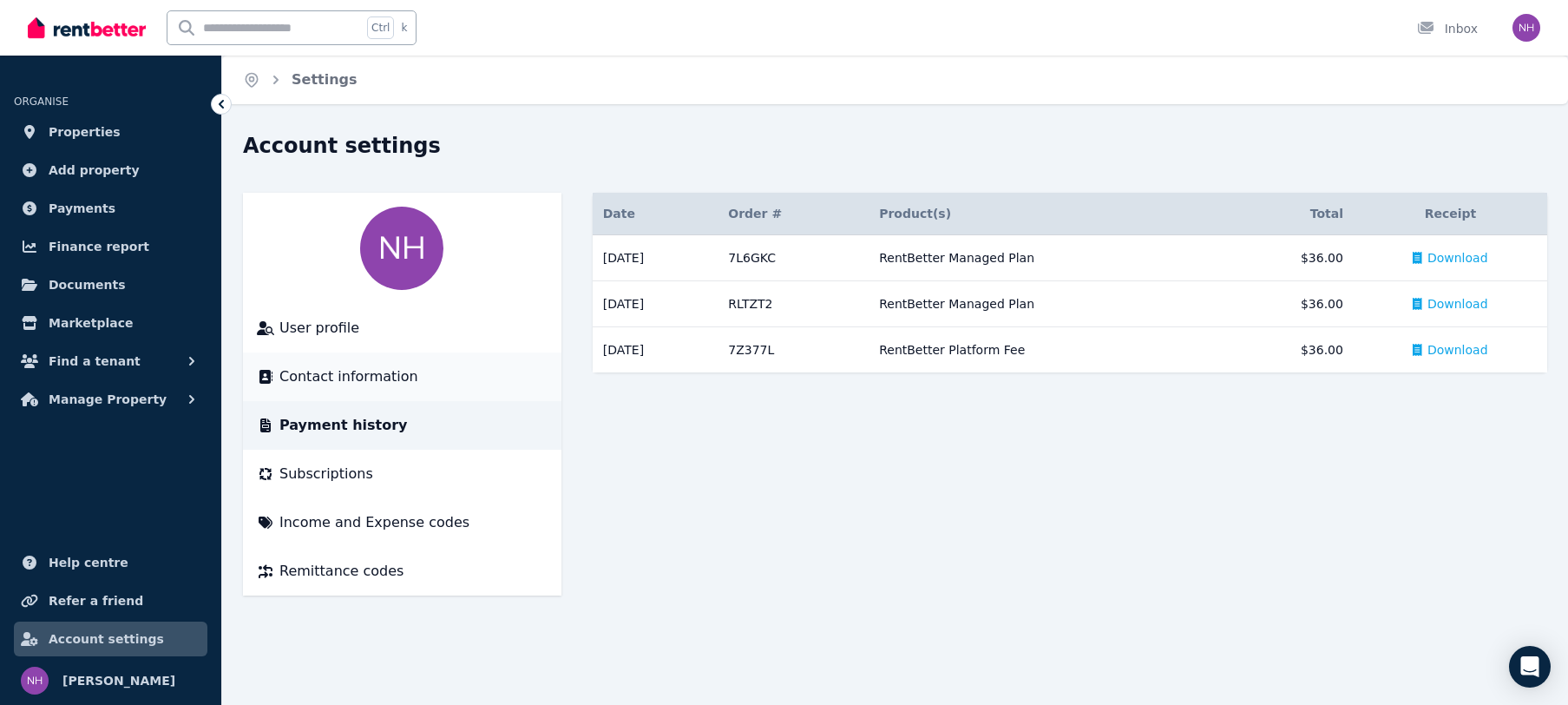
click at [337, 362] on li "Contact information" at bounding box center [402, 377] width 318 height 49
click at [338, 377] on span "Contact information" at bounding box center [349, 376] width 139 height 21
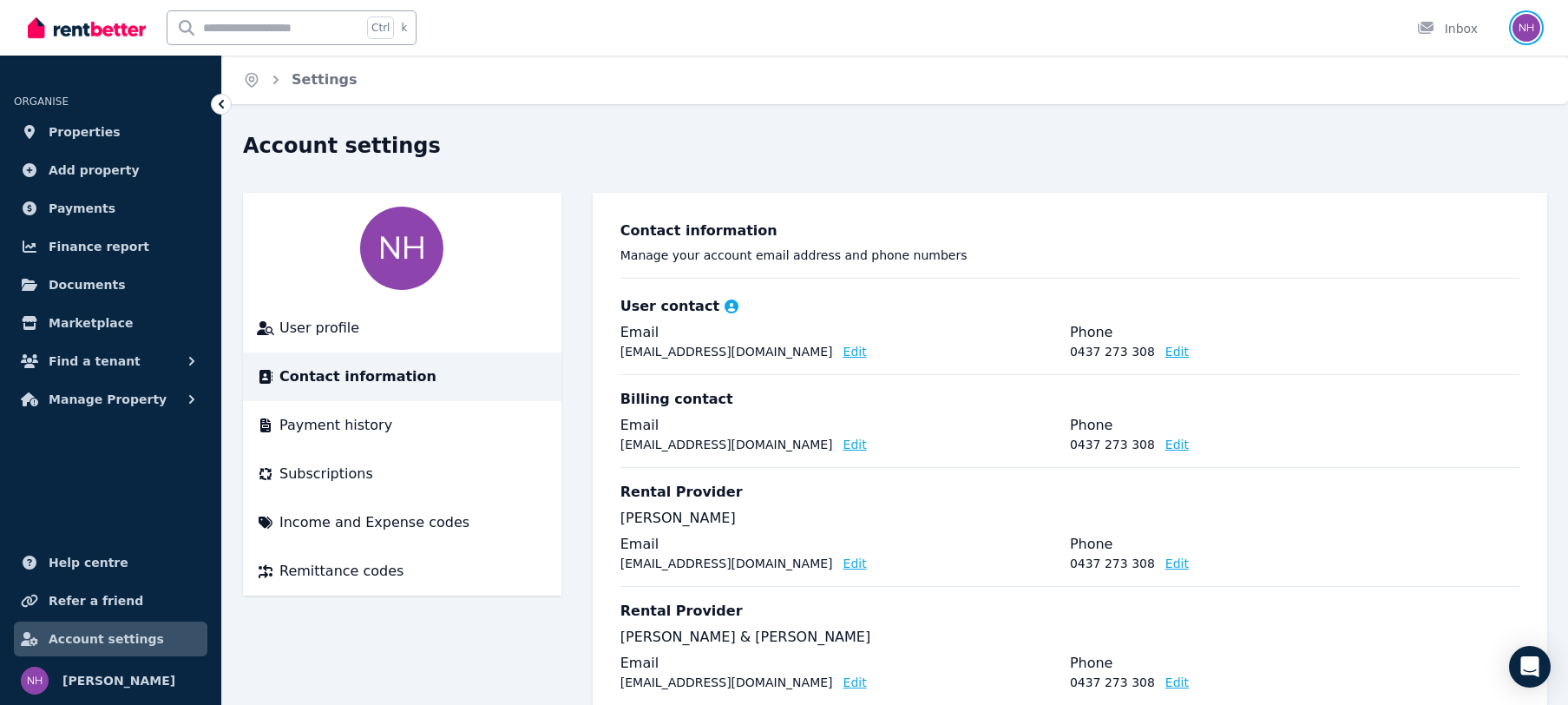
click at [1523, 24] on img "button" at bounding box center [1526, 27] width 28 height 28
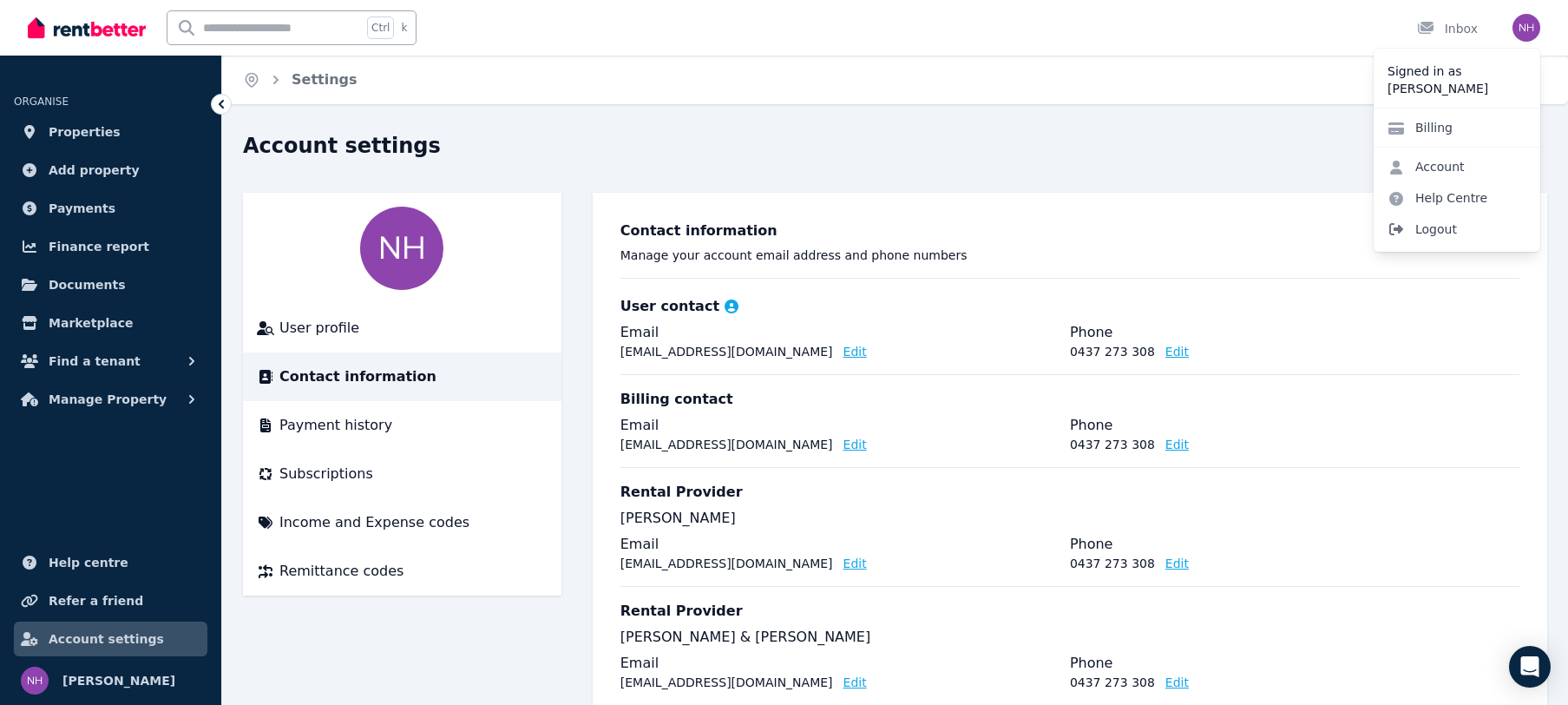
click at [1438, 228] on span "Logout" at bounding box center [1457, 229] width 166 height 32
